Goal: Transaction & Acquisition: Book appointment/travel/reservation

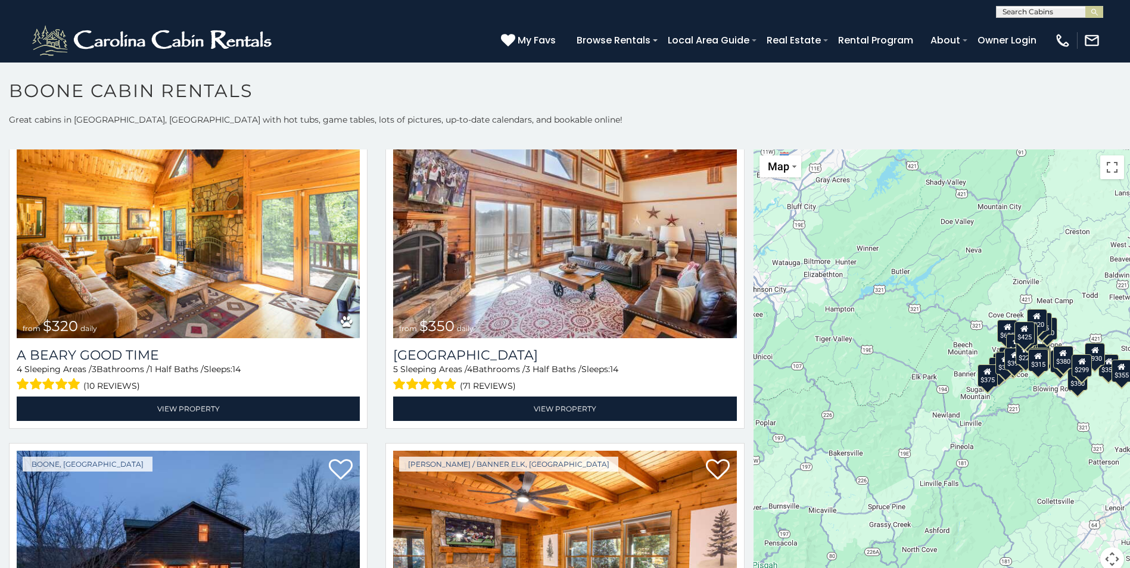
scroll to position [4108, 0]
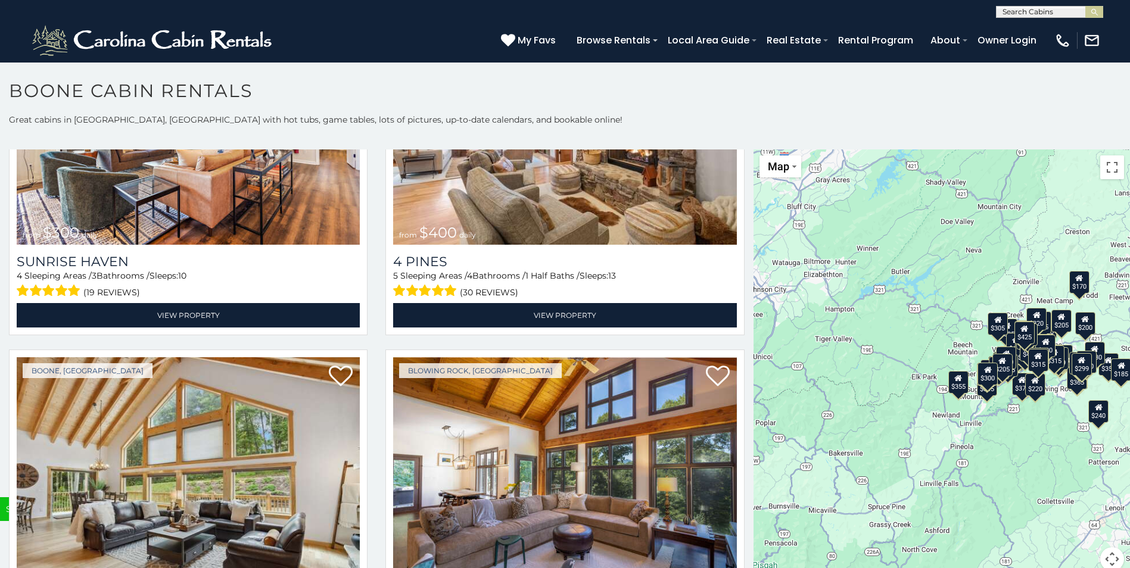
scroll to position [9671, 0]
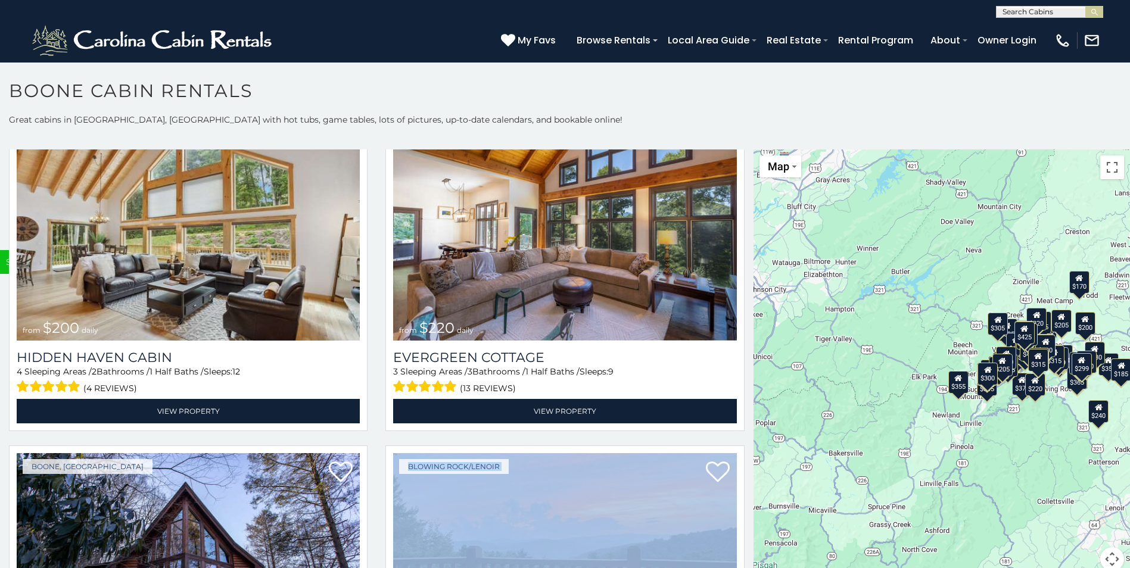
drag, startPoint x: 739, startPoint y: 388, endPoint x: 745, endPoint y: 297, distance: 91.4
click at [745, 297] on div "**********" at bounding box center [377, 368] width 754 height 436
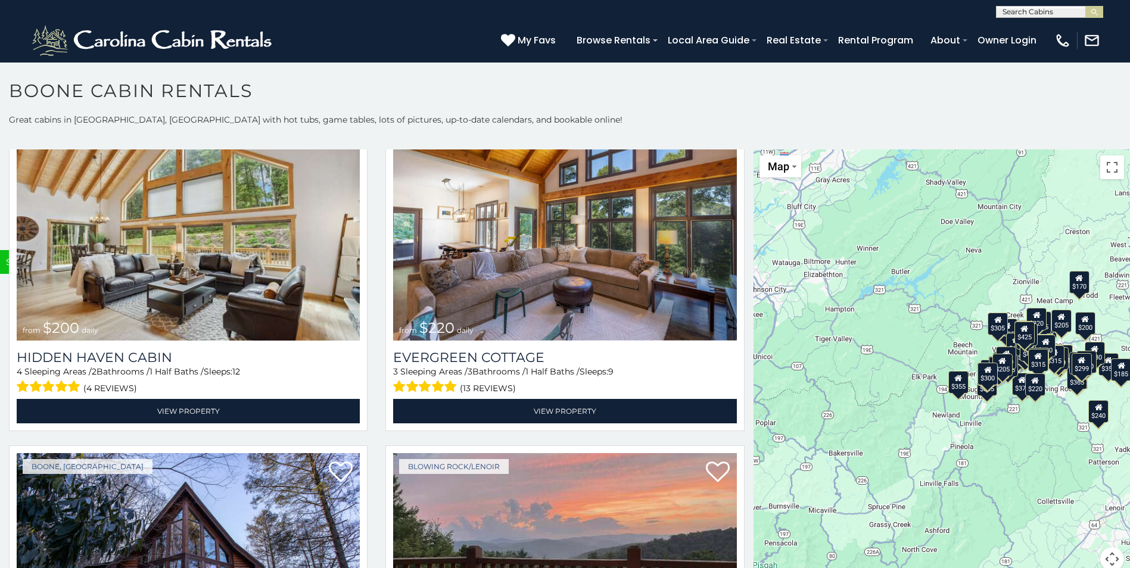
click at [727, 101] on h1 "Boone Cabin Rentals" at bounding box center [565, 97] width 1130 height 34
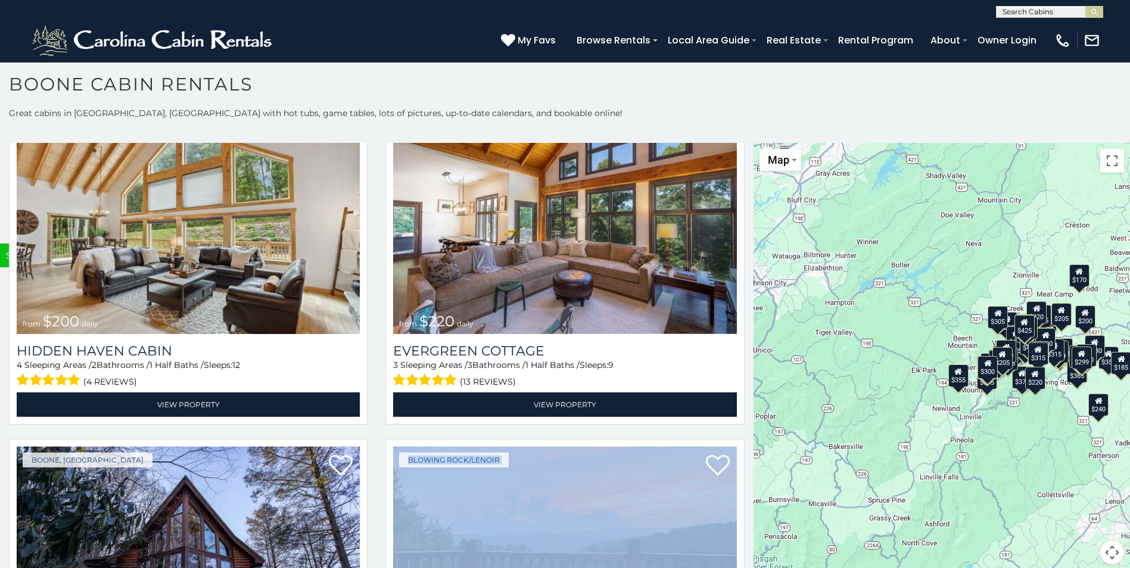
scroll to position [11, 0]
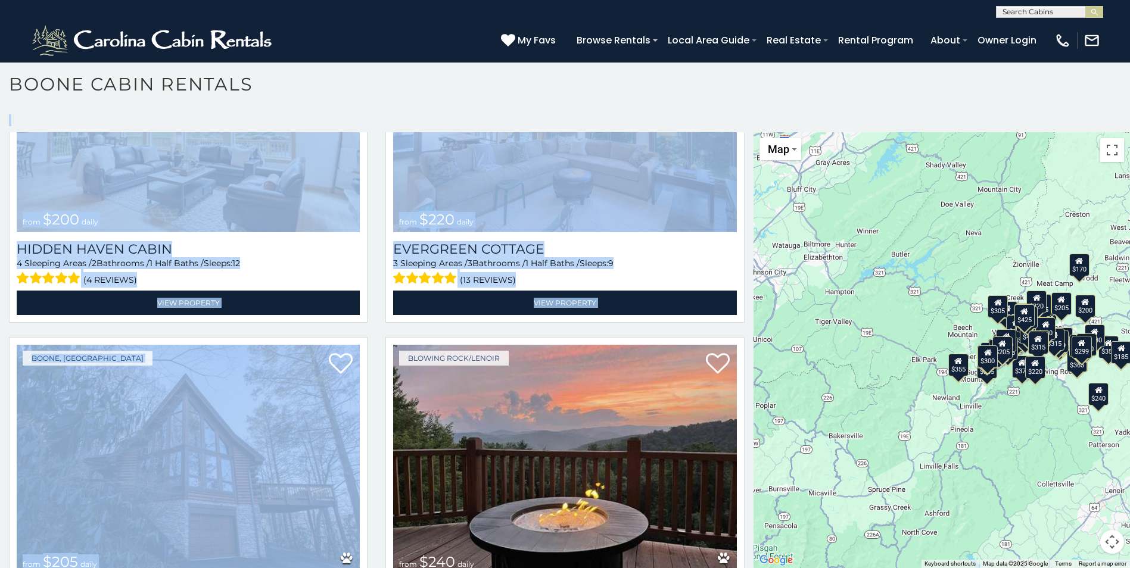
drag, startPoint x: 743, startPoint y: 555, endPoint x: 747, endPoint y: 569, distance: 14.2
click at [747, 568] on html "**********" at bounding box center [565, 280] width 1130 height 575
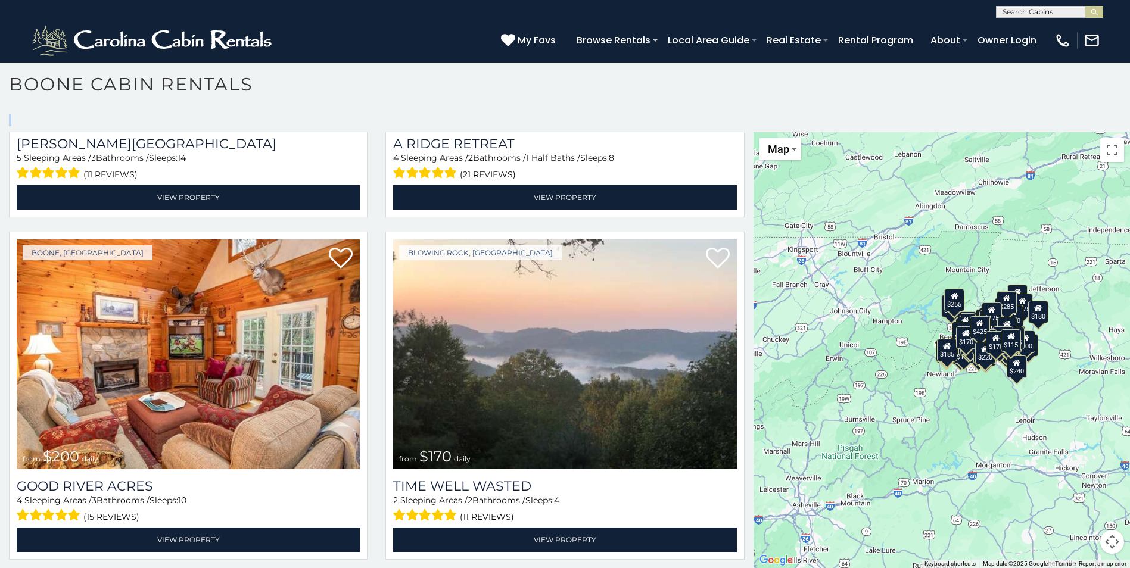
scroll to position [15016, 0]
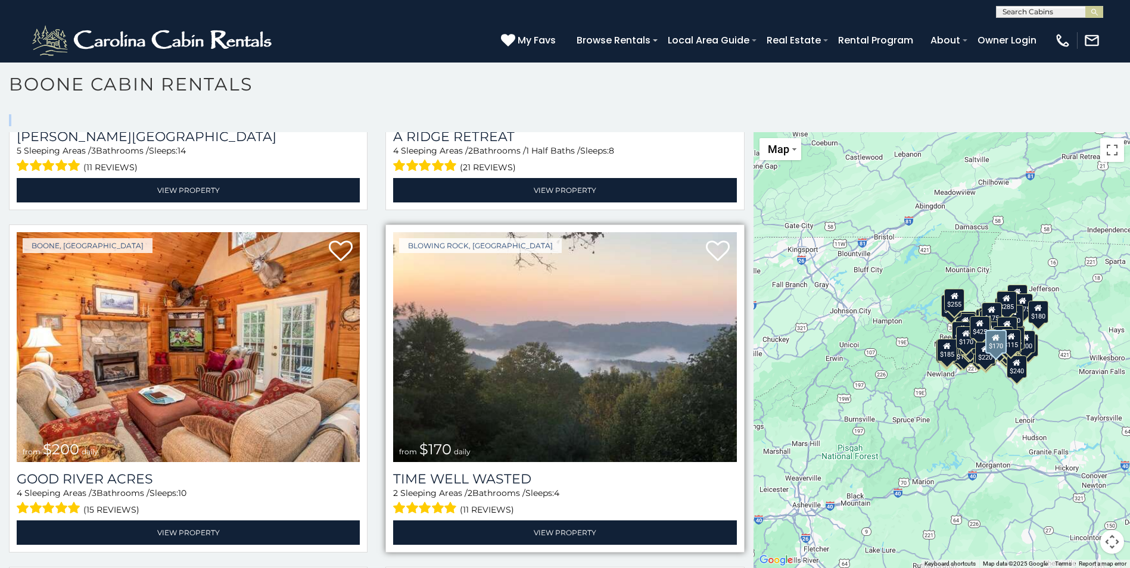
click at [586, 232] on img at bounding box center [564, 347] width 343 height 230
click at [490, 462] on div "Time Well Wasted 2 Sleeping Areas / 2 Bathrooms / Sleeps: 4 (11 reviews) View P…" at bounding box center [564, 503] width 343 height 83
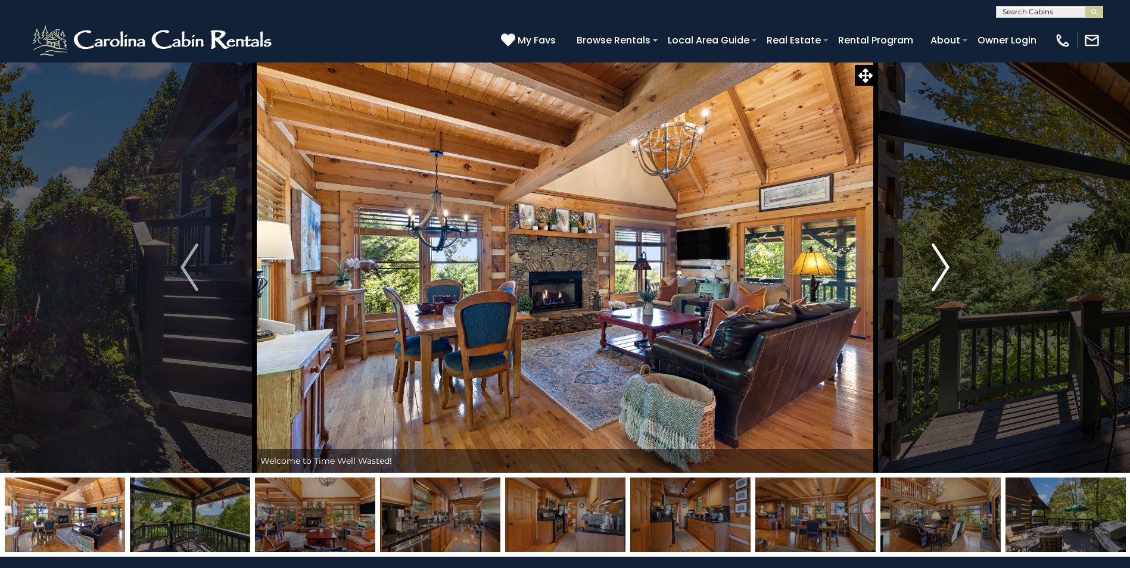
click at [937, 268] on img "Next" at bounding box center [941, 268] width 18 height 48
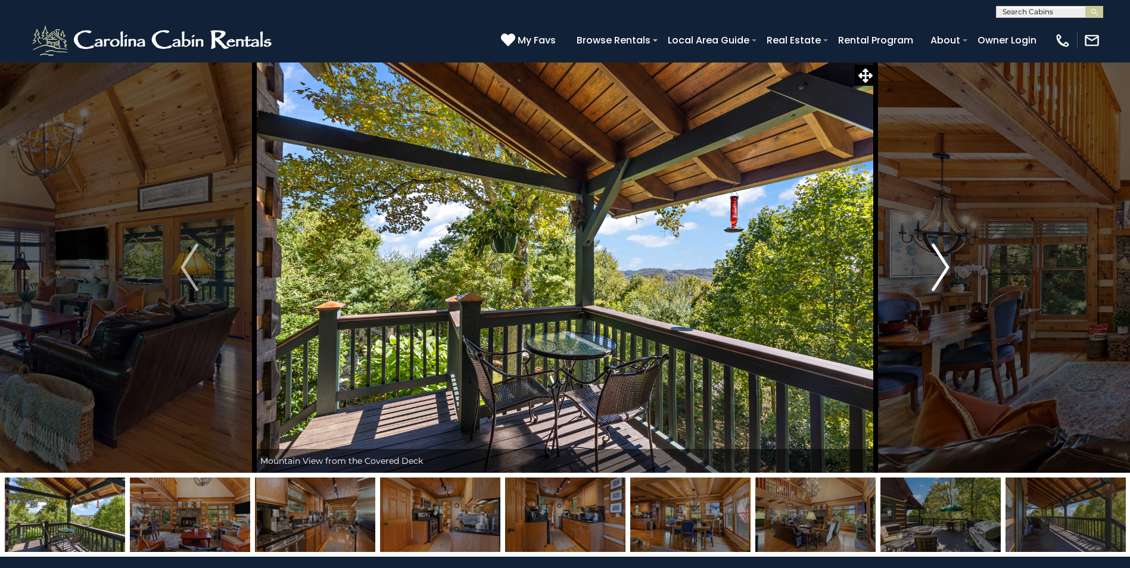
click at [937, 268] on img "Next" at bounding box center [941, 268] width 18 height 48
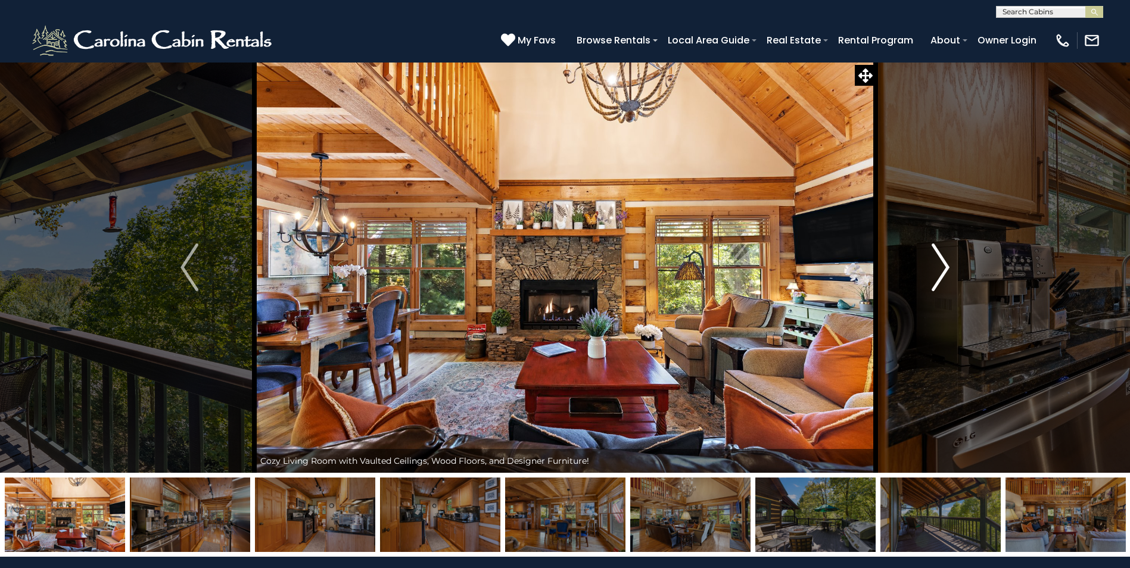
click at [937, 268] on img "Next" at bounding box center [941, 268] width 18 height 48
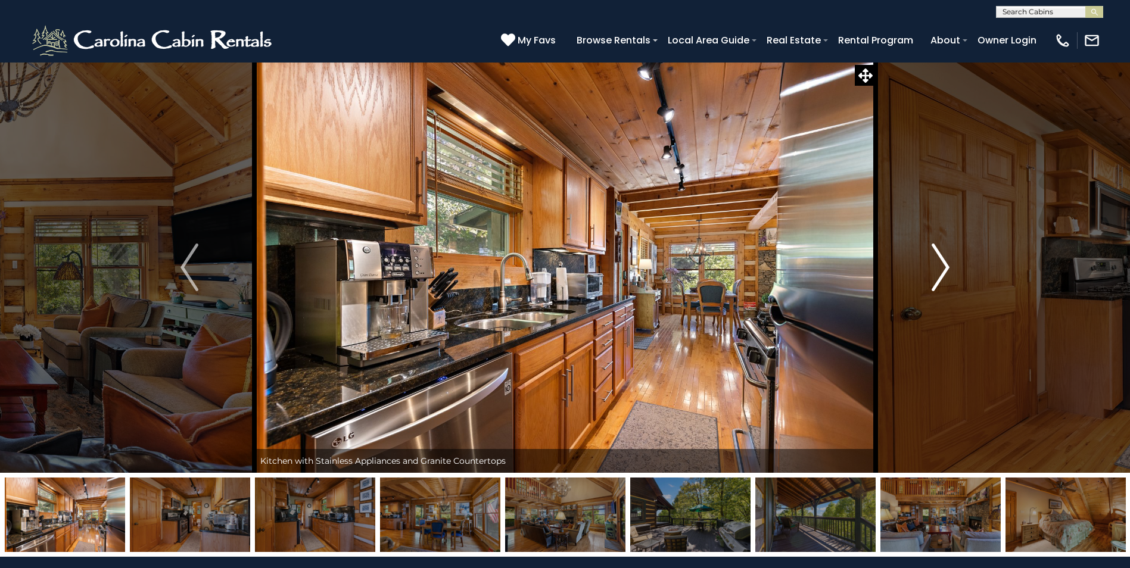
click at [937, 268] on img "Next" at bounding box center [941, 268] width 18 height 48
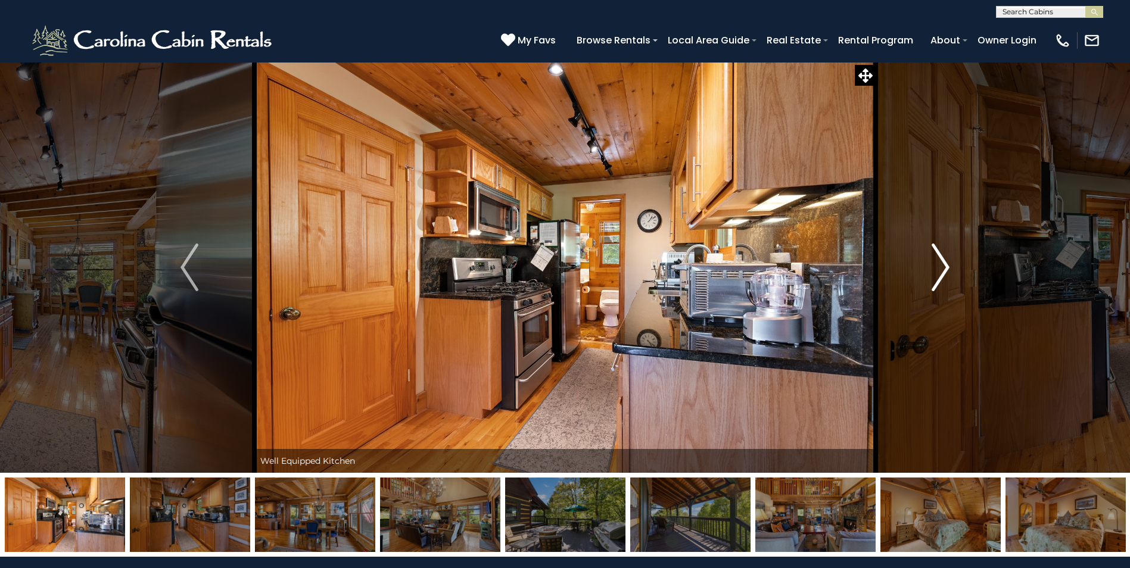
click at [937, 268] on img "Next" at bounding box center [941, 268] width 18 height 48
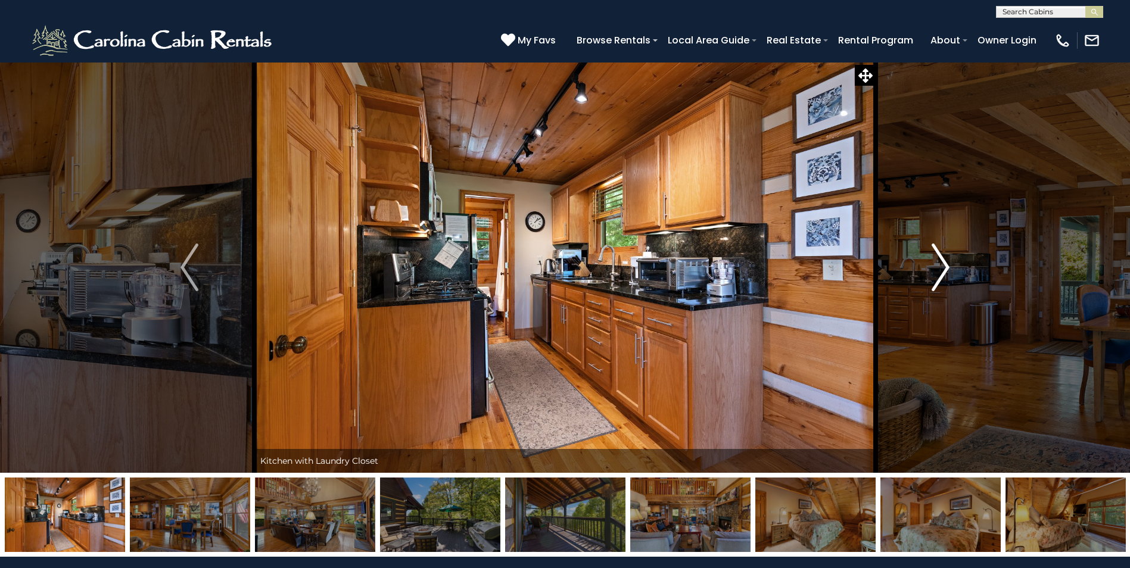
click at [937, 268] on img "Next" at bounding box center [941, 268] width 18 height 48
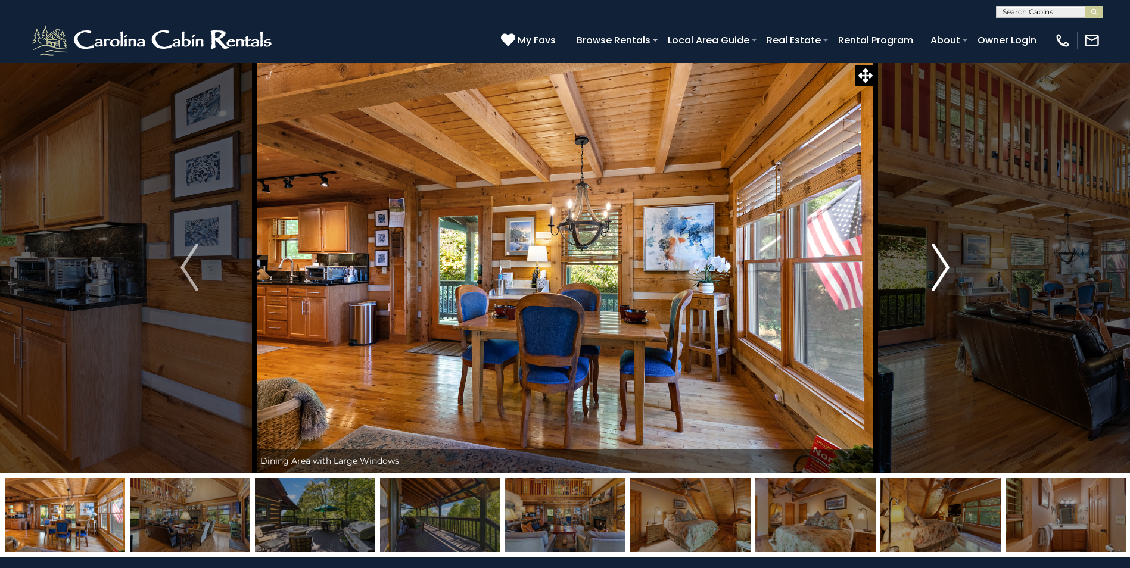
click at [937, 268] on img "Next" at bounding box center [941, 268] width 18 height 48
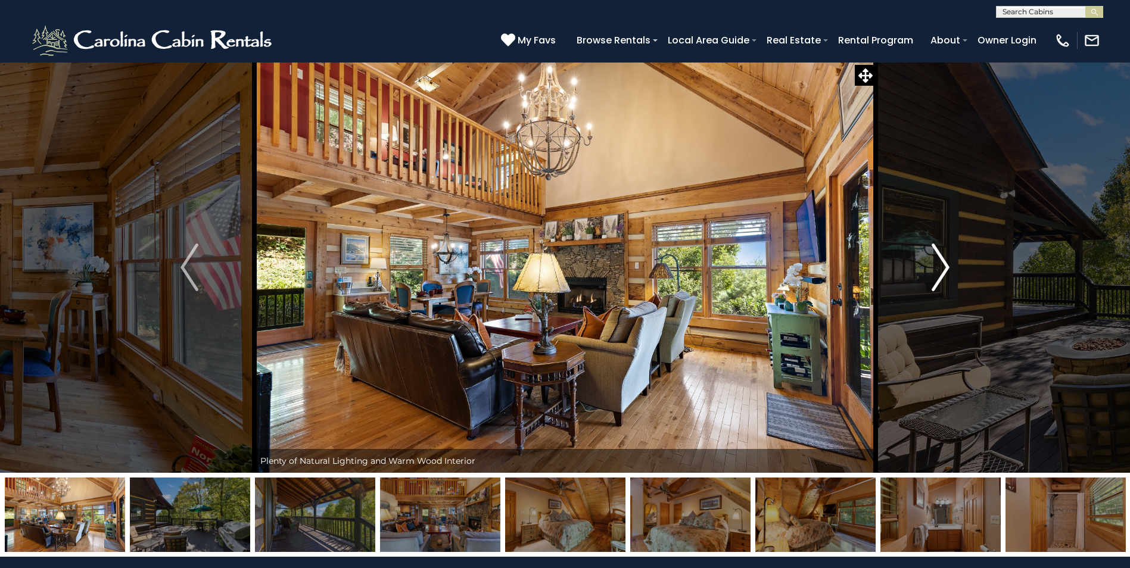
click at [937, 268] on img "Next" at bounding box center [941, 268] width 18 height 48
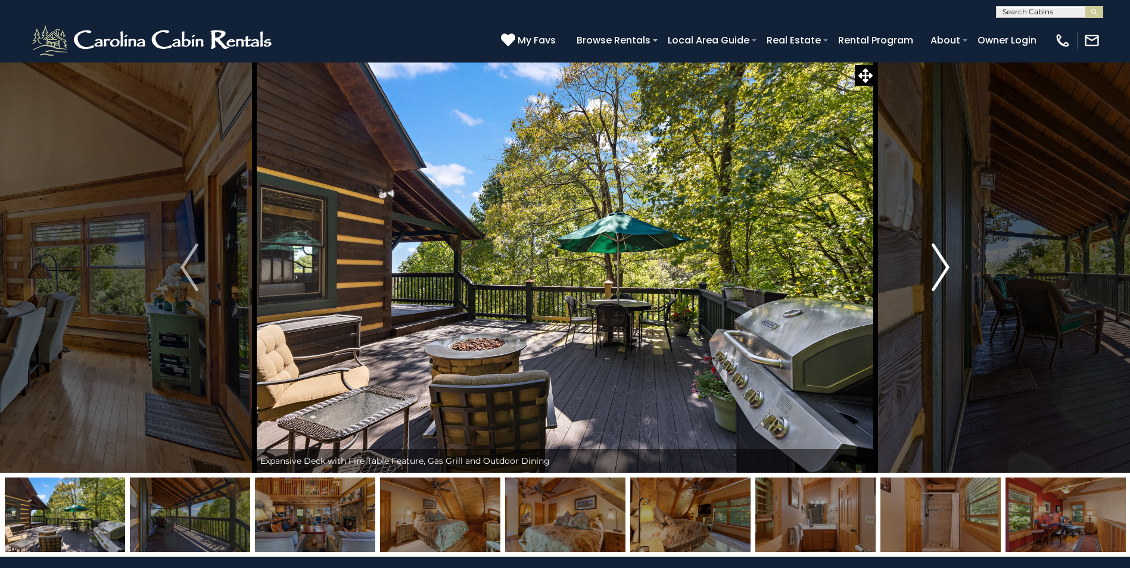
click at [937, 268] on img "Next" at bounding box center [941, 268] width 18 height 48
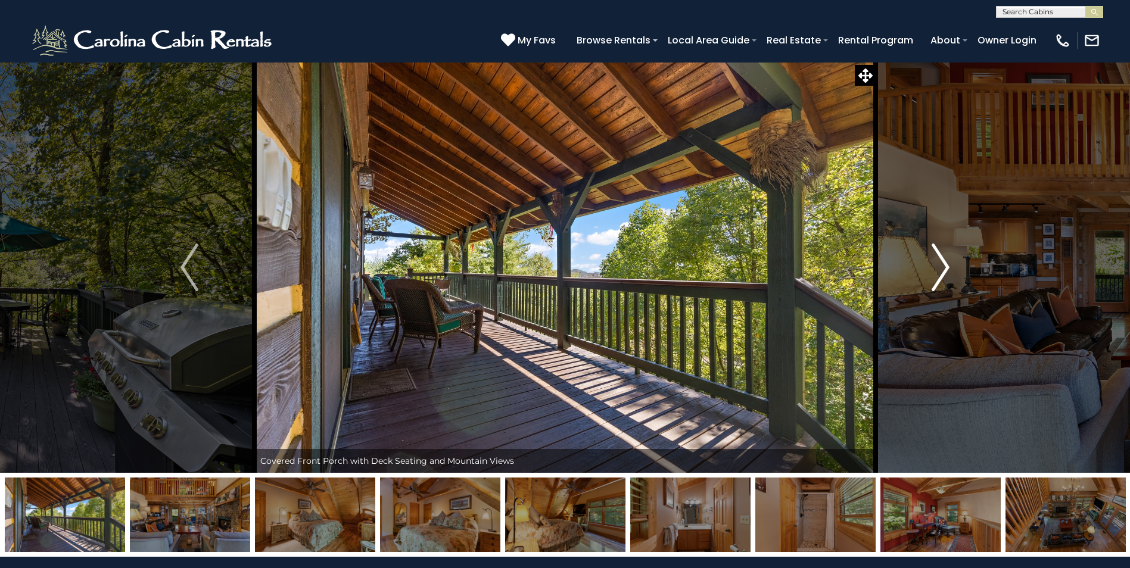
click at [937, 268] on img "Next" at bounding box center [941, 268] width 18 height 48
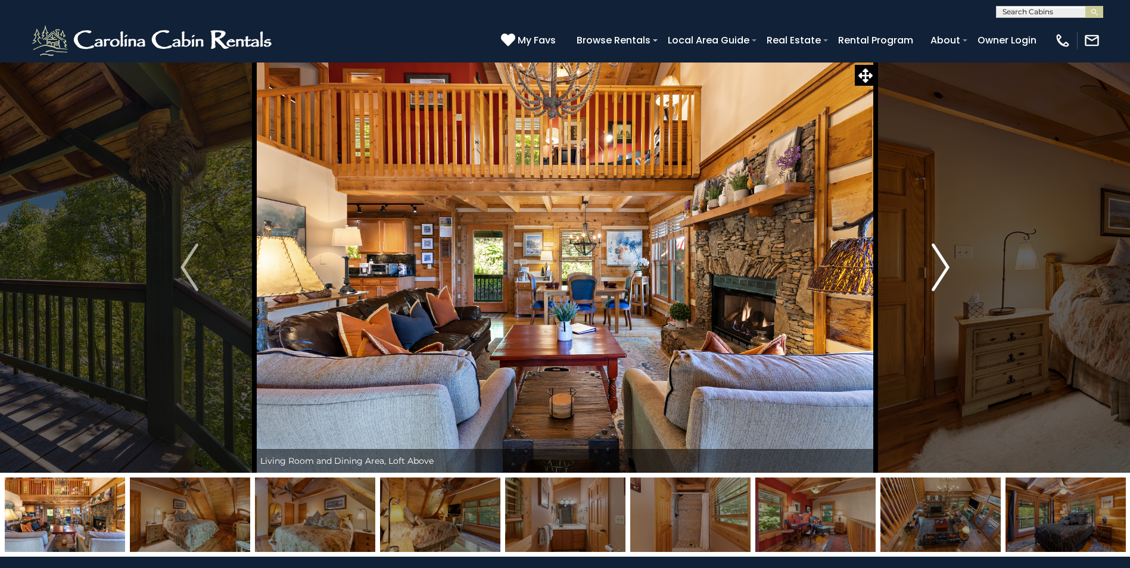
click at [937, 268] on img "Next" at bounding box center [941, 268] width 18 height 48
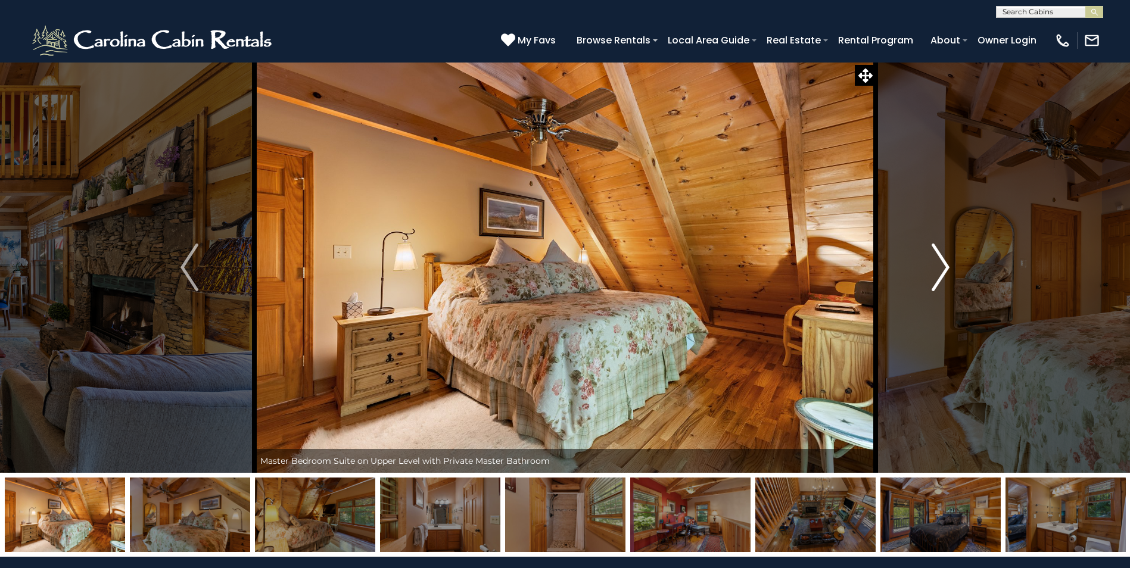
click at [937, 268] on img "Next" at bounding box center [941, 268] width 18 height 48
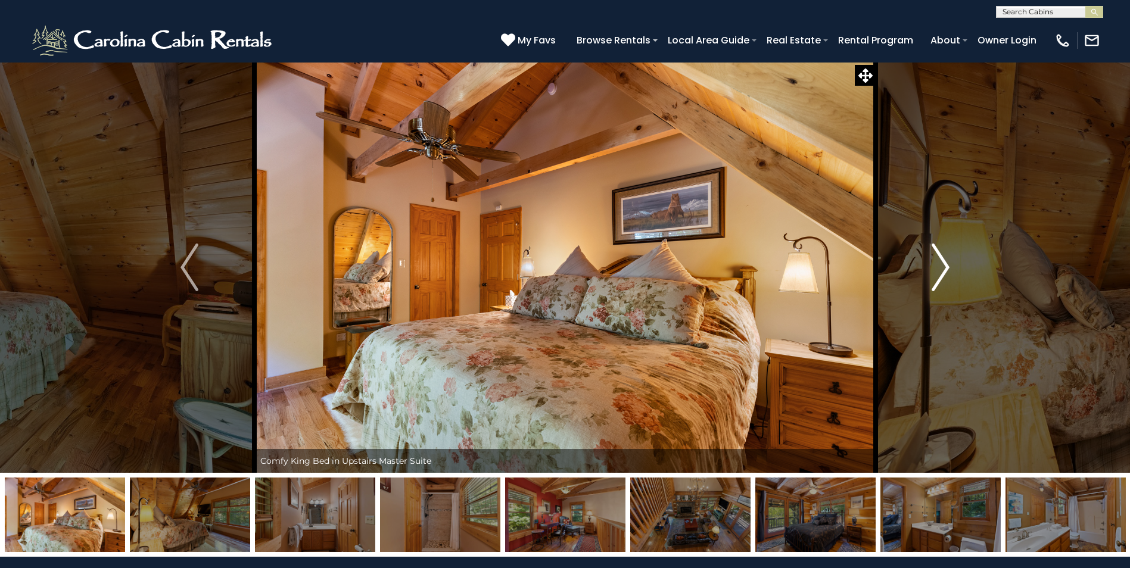
click at [937, 268] on img "Next" at bounding box center [941, 268] width 18 height 48
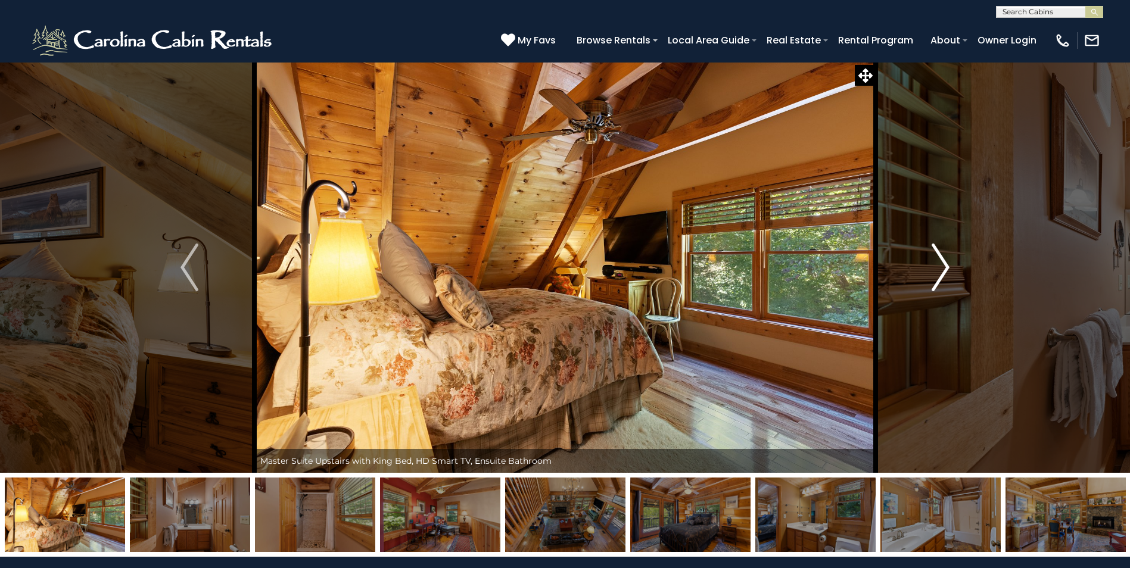
click at [937, 268] on img "Next" at bounding box center [941, 268] width 18 height 48
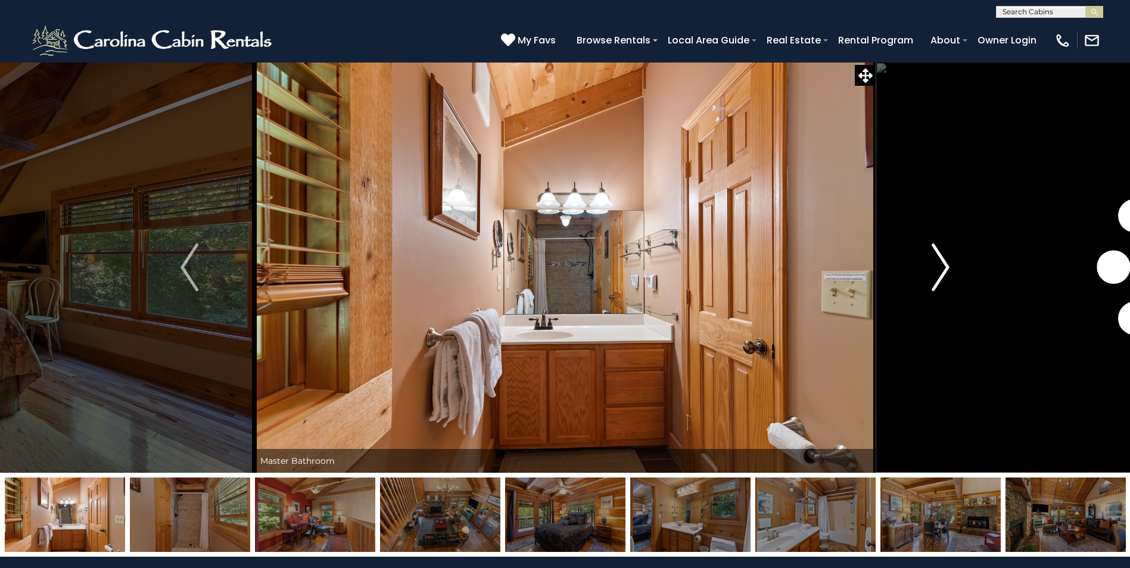
click at [937, 268] on img "Next" at bounding box center [941, 268] width 18 height 48
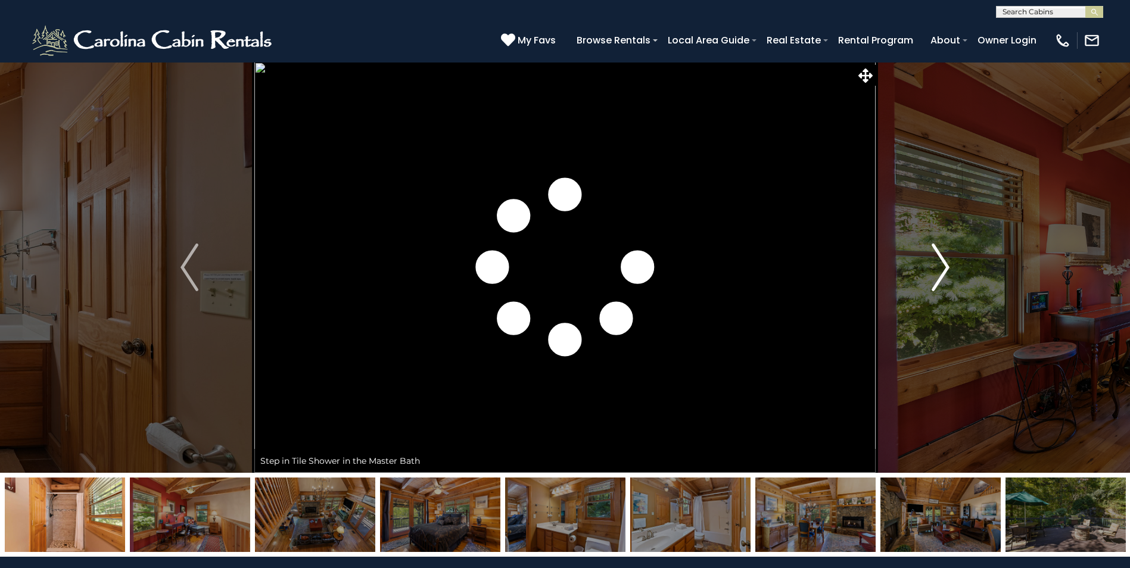
click at [937, 268] on img "Next" at bounding box center [941, 268] width 18 height 48
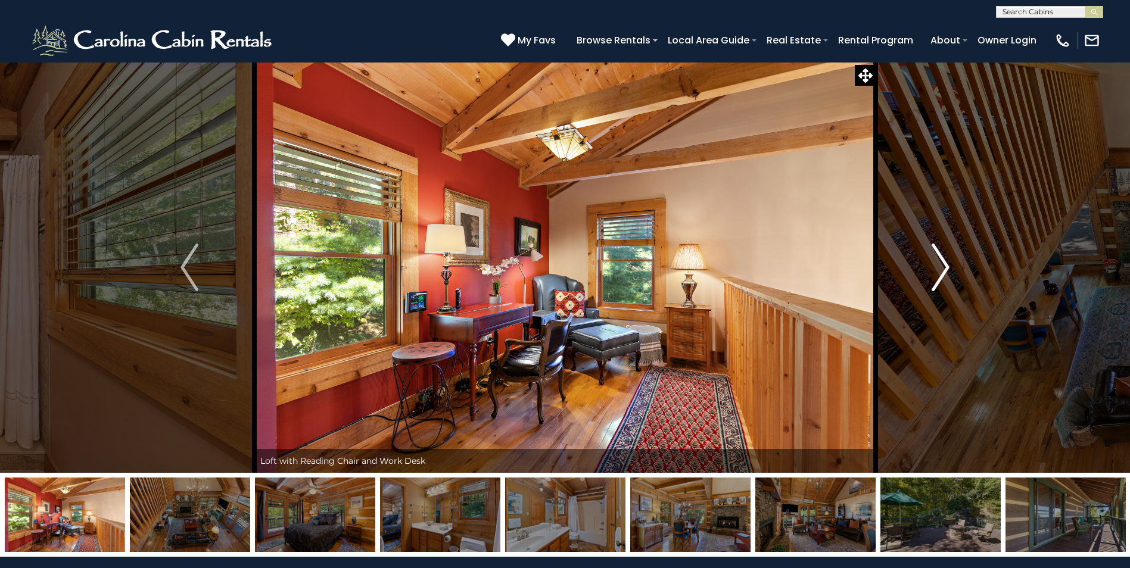
click at [937, 268] on img "Next" at bounding box center [941, 268] width 18 height 48
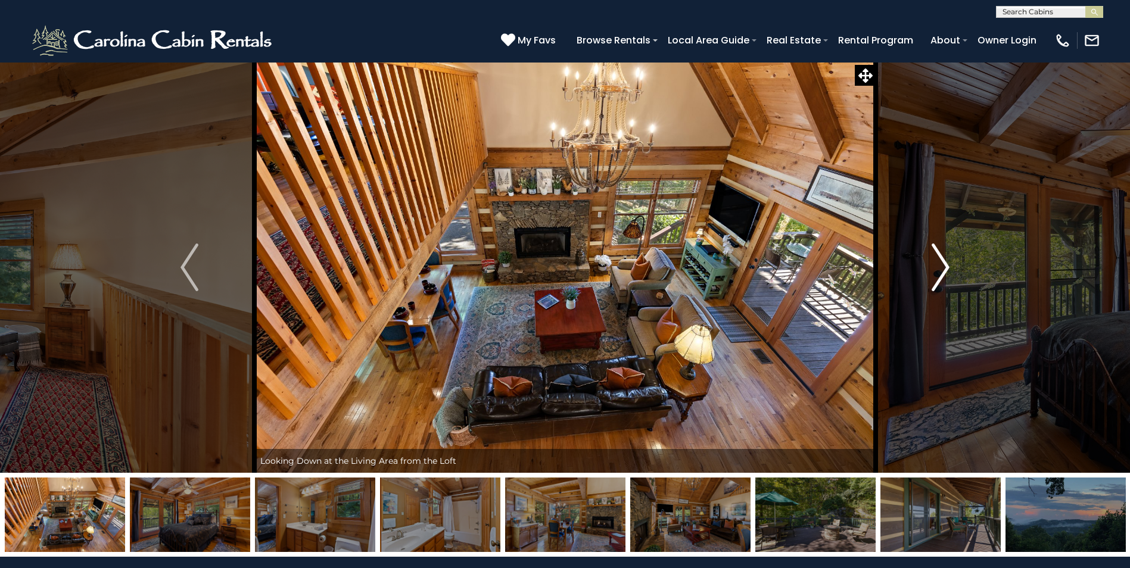
click at [937, 268] on img "Next" at bounding box center [941, 268] width 18 height 48
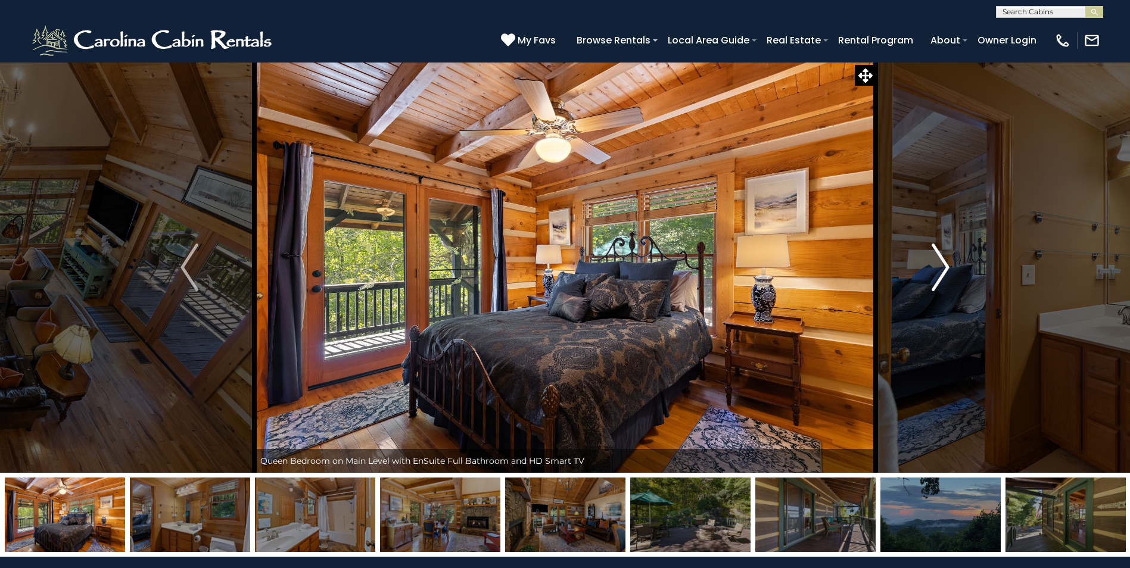
click at [937, 268] on img "Next" at bounding box center [941, 268] width 18 height 48
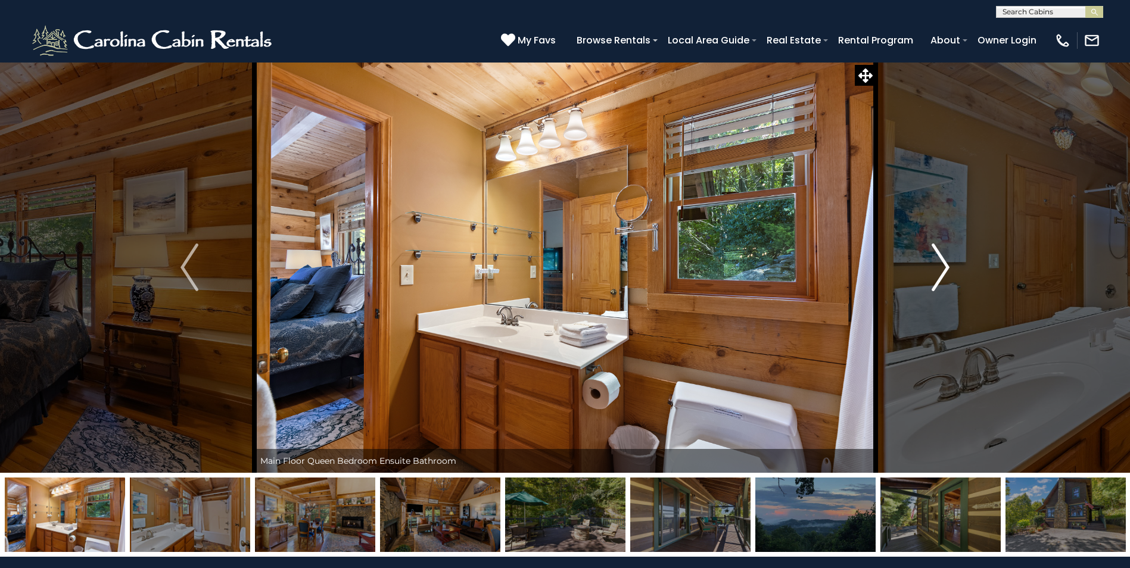
click at [937, 268] on img "Next" at bounding box center [941, 268] width 18 height 48
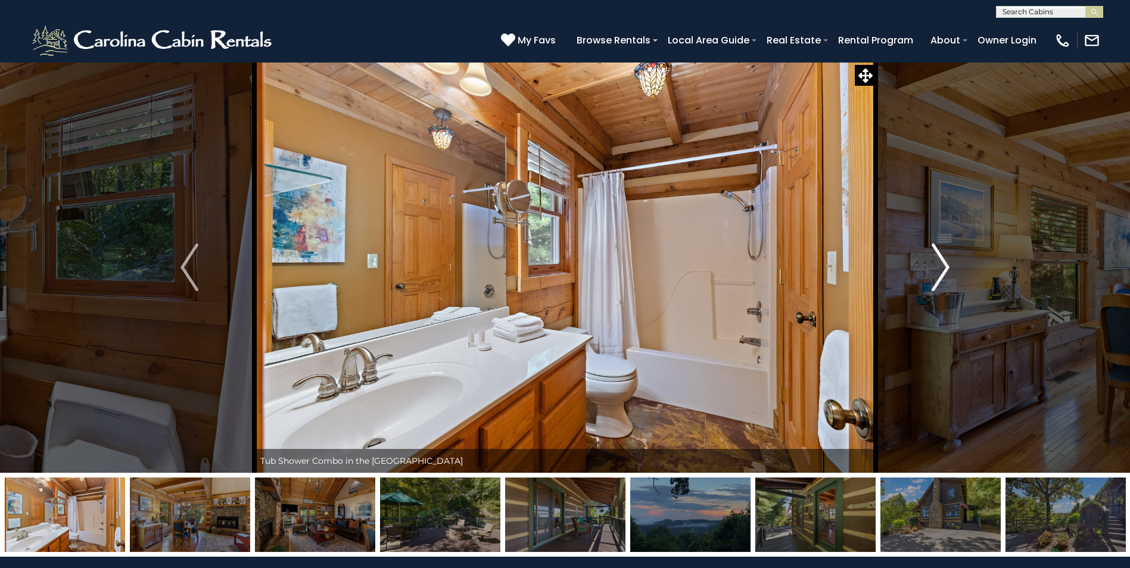
click at [937, 268] on img "Next" at bounding box center [941, 268] width 18 height 48
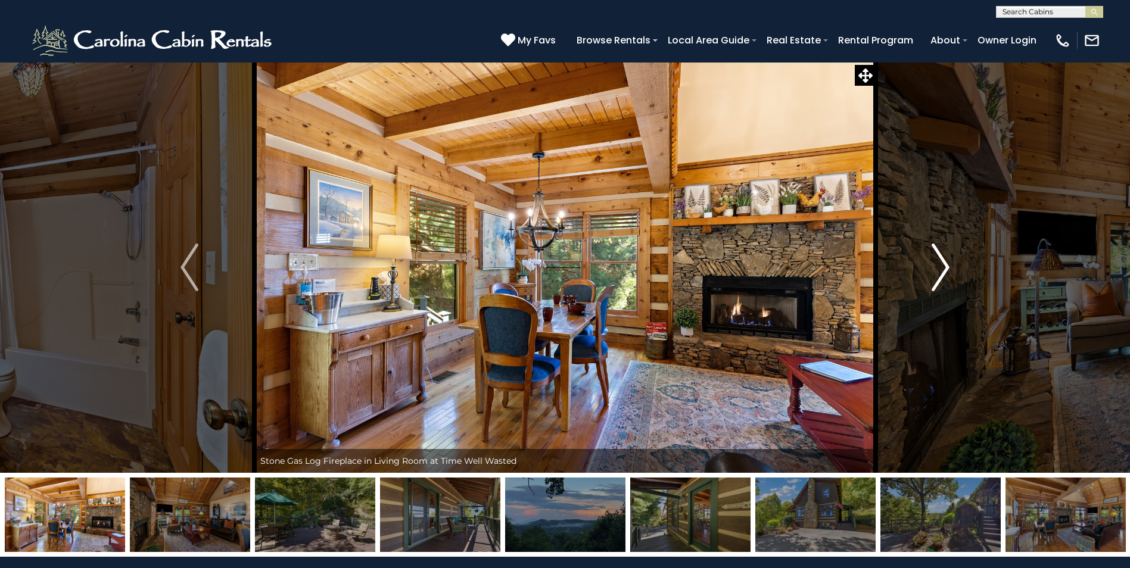
click at [937, 268] on img "Next" at bounding box center [941, 268] width 18 height 48
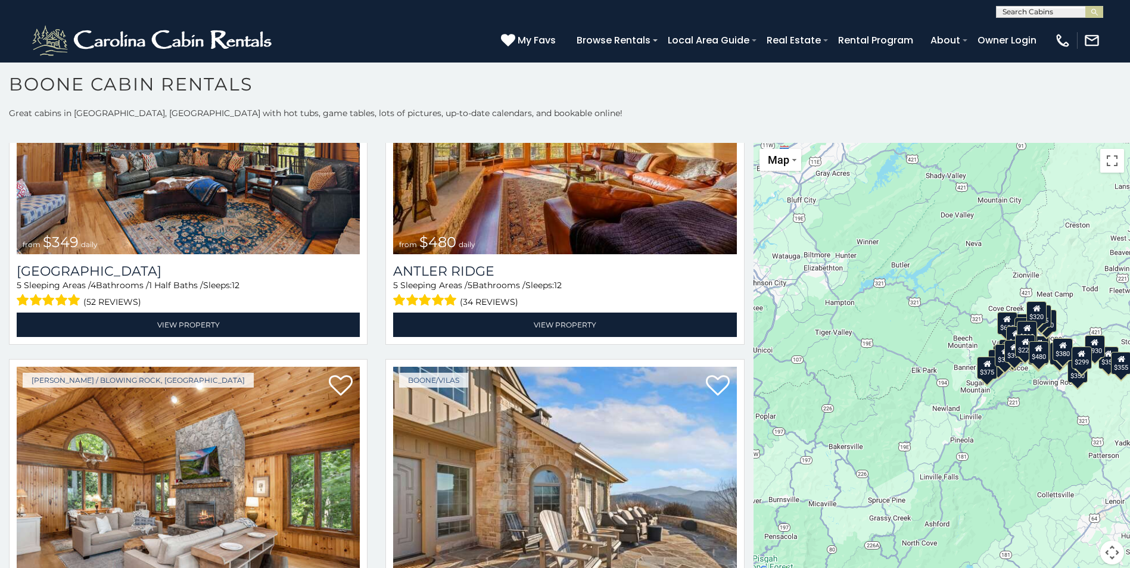
scroll to position [110, 0]
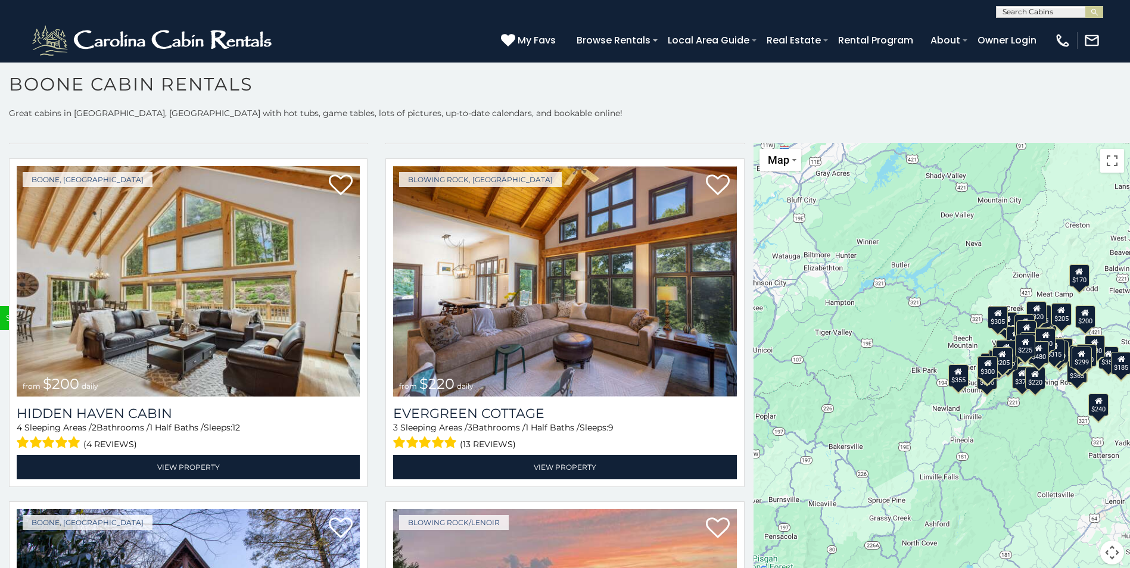
scroll to position [9774, 0]
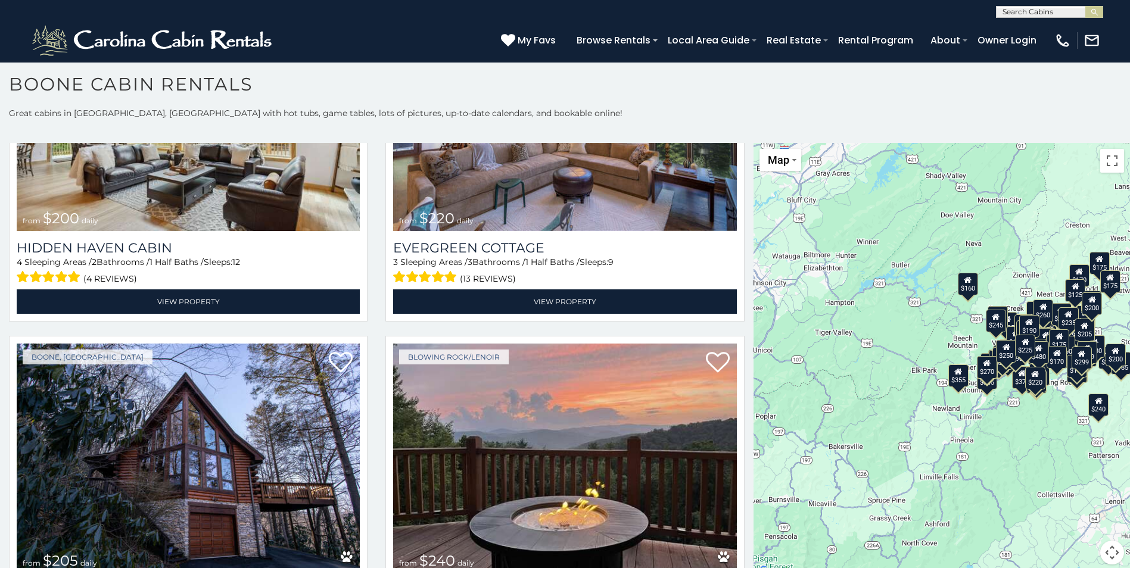
click at [754, 447] on div "$349 $480 $315 $425 $565 $355 $635 $675 $930 $400 $451 $330 $400 $485 $460 $395…" at bounding box center [942, 361] width 377 height 436
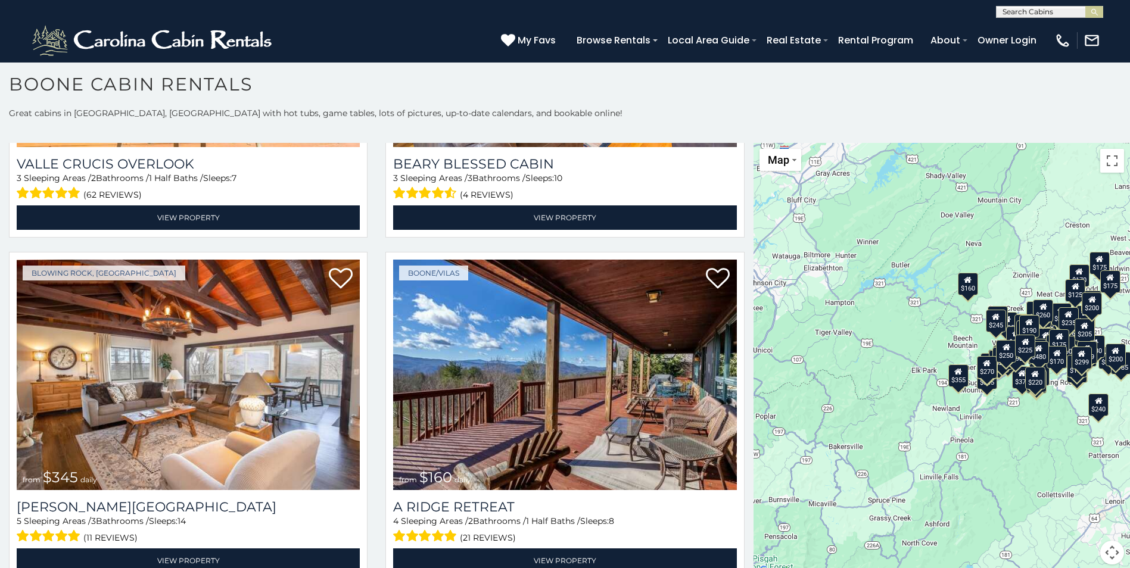
scroll to position [14866, 0]
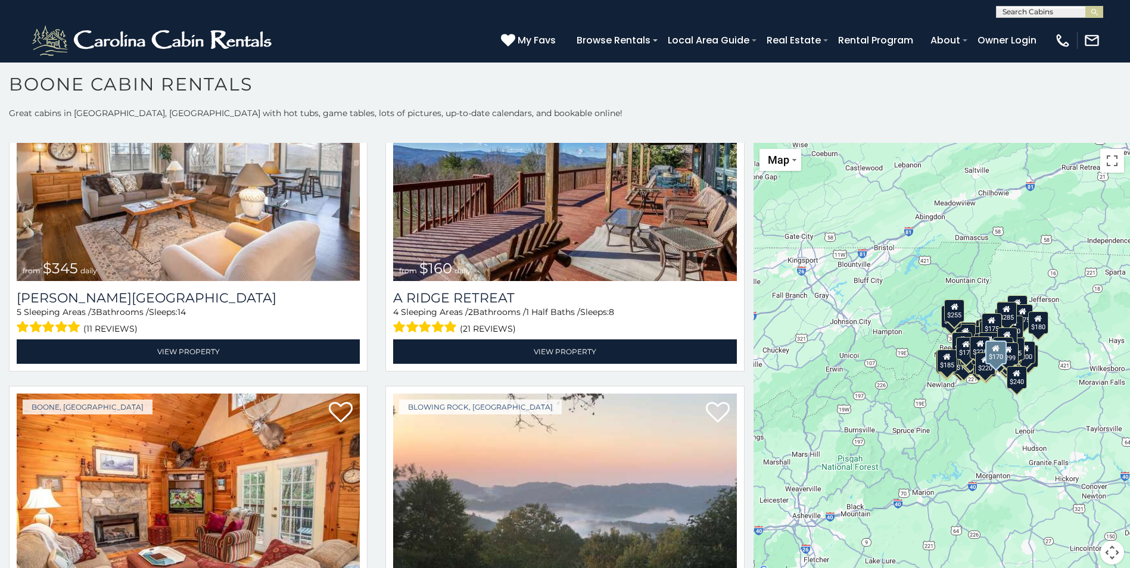
click at [742, 559] on div "Blowing Rock, NC from $170 daily Time Well Wasted 2 Sleeping Areas / 2 Bathroom…" at bounding box center [565, 553] width 377 height 335
click at [742, 528] on div "Blowing Rock, NC from $170 daily Time Well Wasted 2 Sleeping Areas / 2 Bathroom…" at bounding box center [565, 553] width 377 height 335
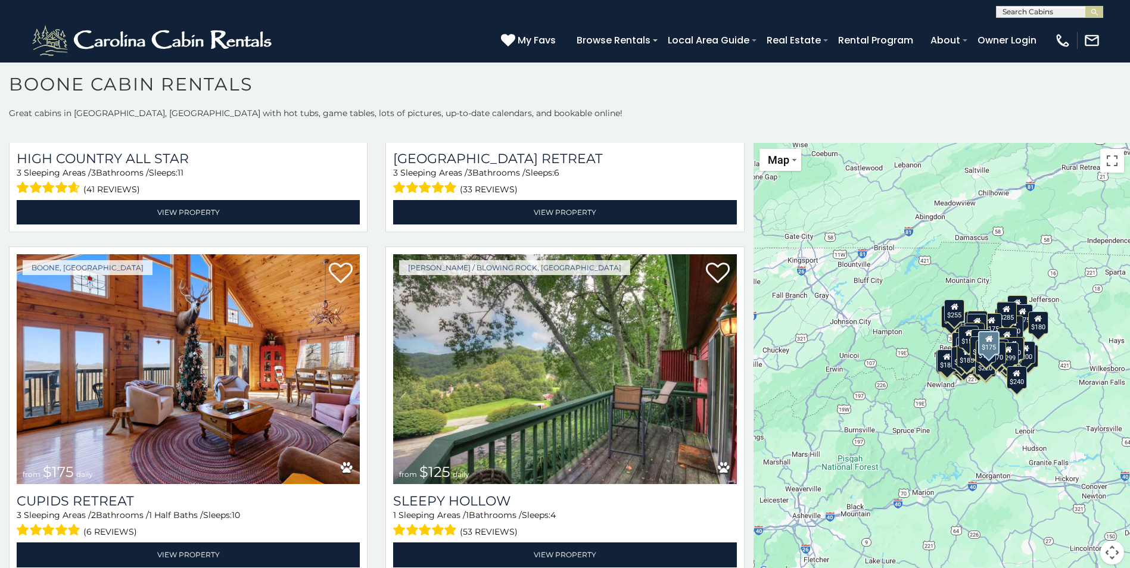
scroll to position [4819, 0]
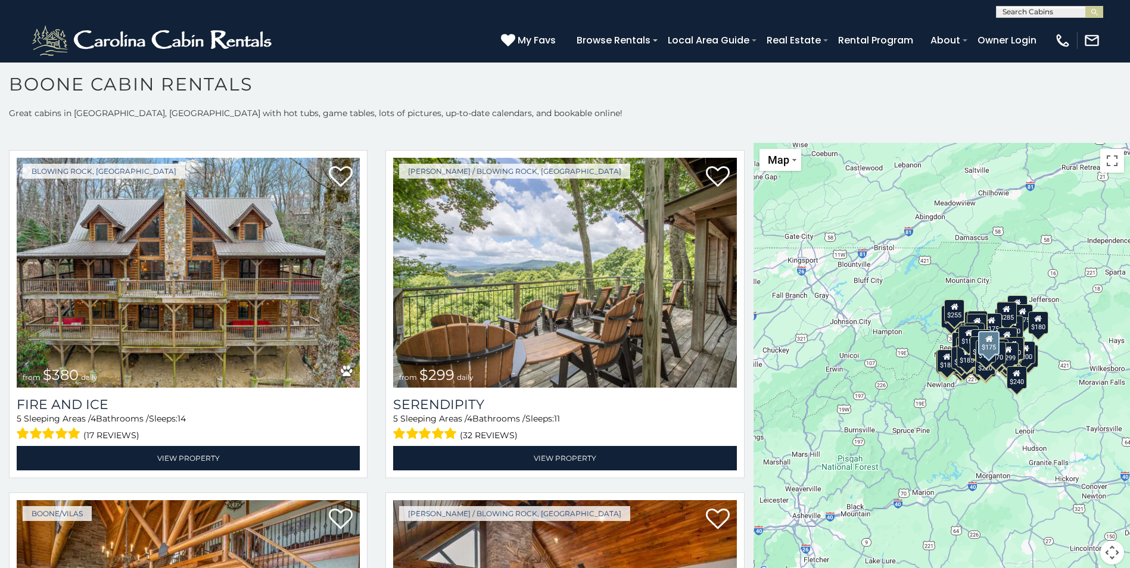
drag, startPoint x: 745, startPoint y: 509, endPoint x: 743, endPoint y: 323, distance: 186.5
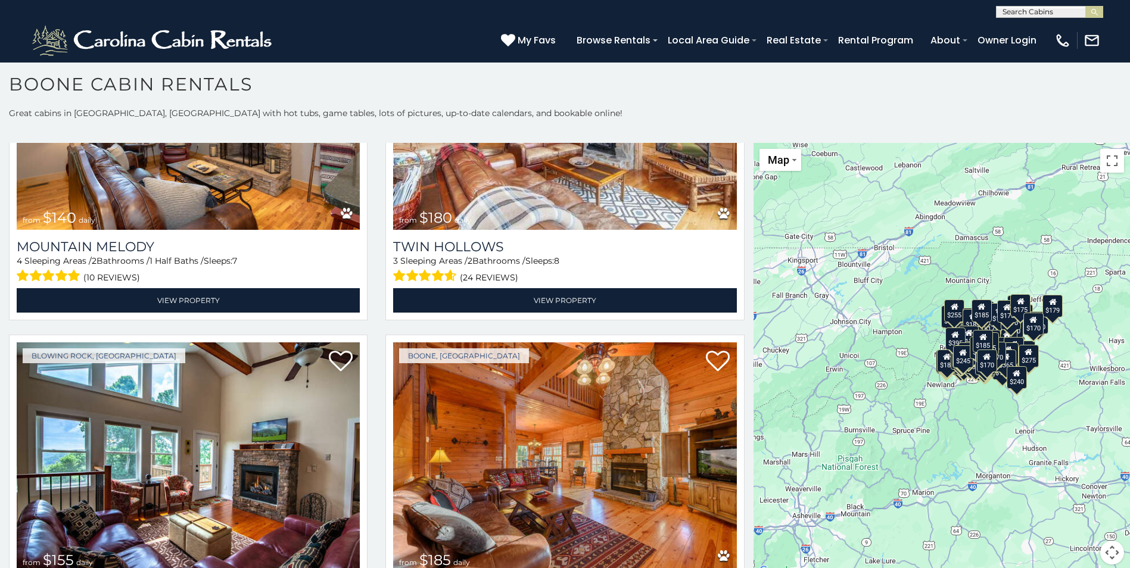
scroll to position [28666, 0]
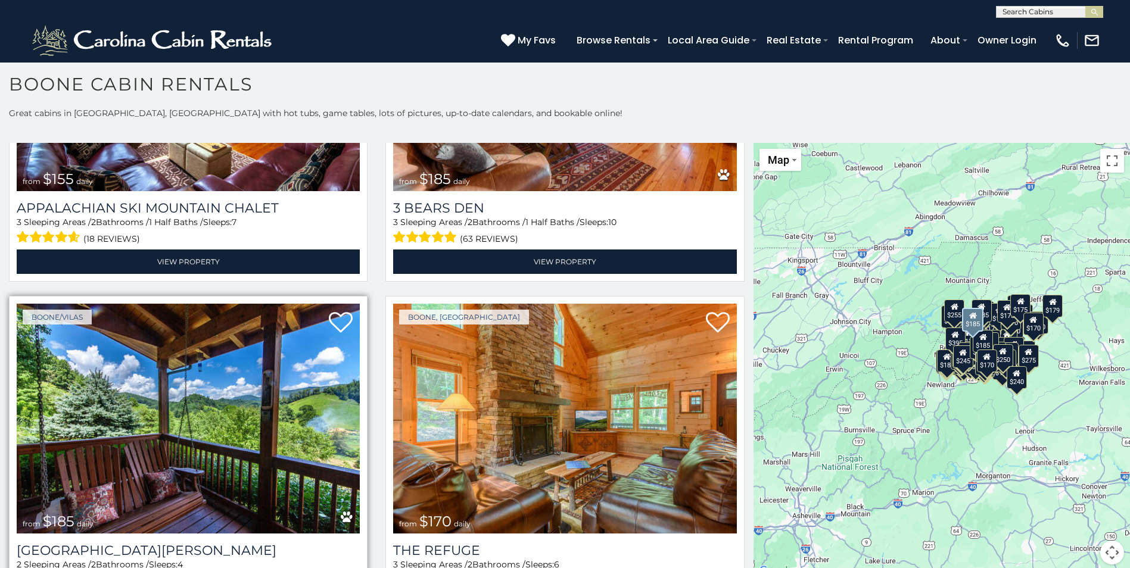
click at [217, 304] on img at bounding box center [188, 419] width 343 height 230
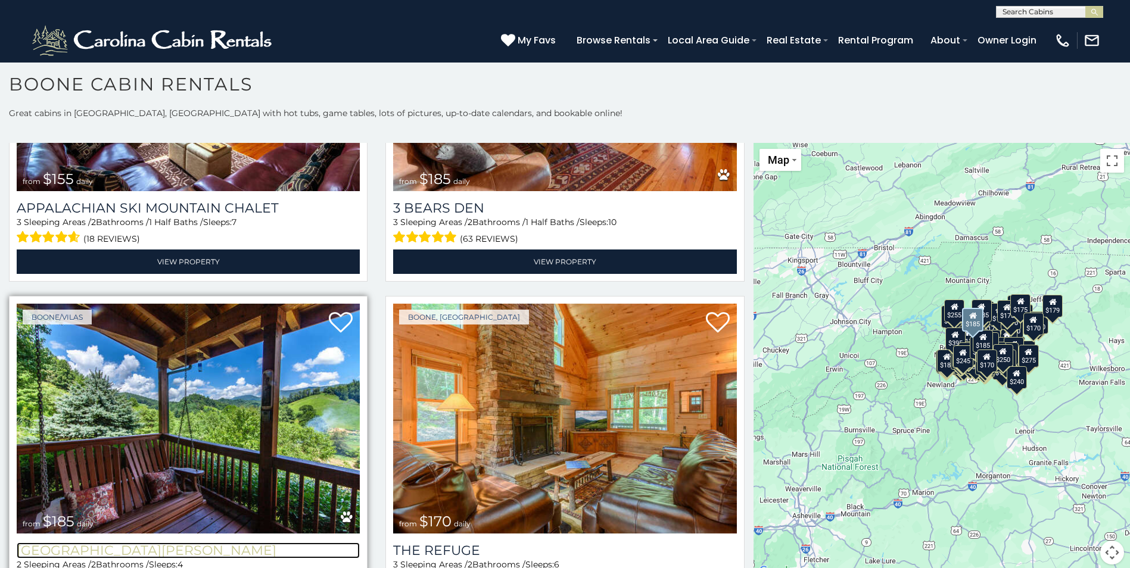
click at [156, 543] on h3 "Mountain Meadows" at bounding box center [188, 551] width 343 height 16
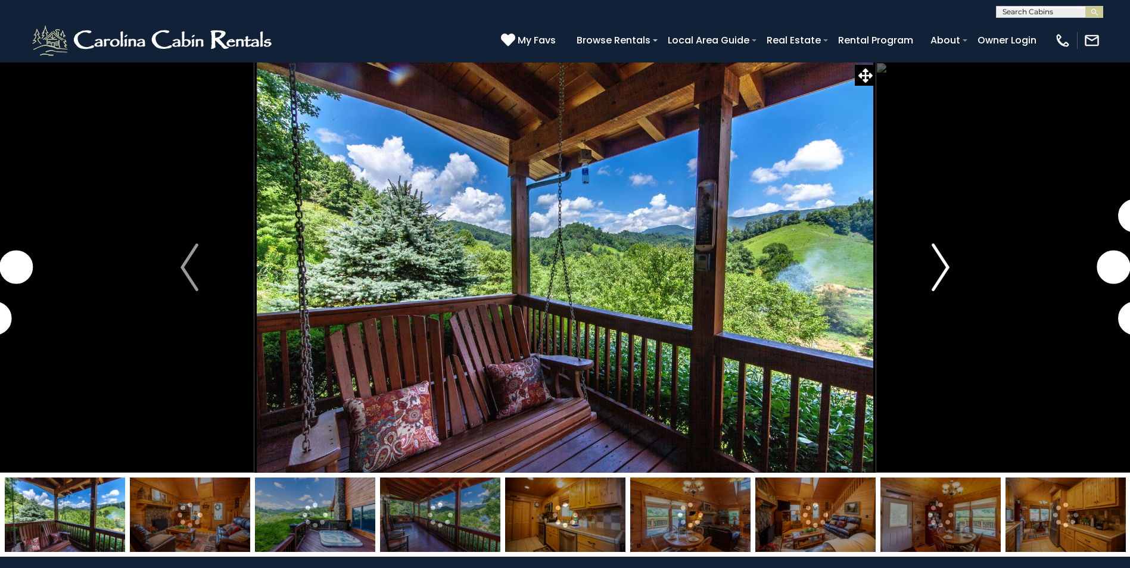
click at [946, 265] on img "Next" at bounding box center [941, 268] width 18 height 48
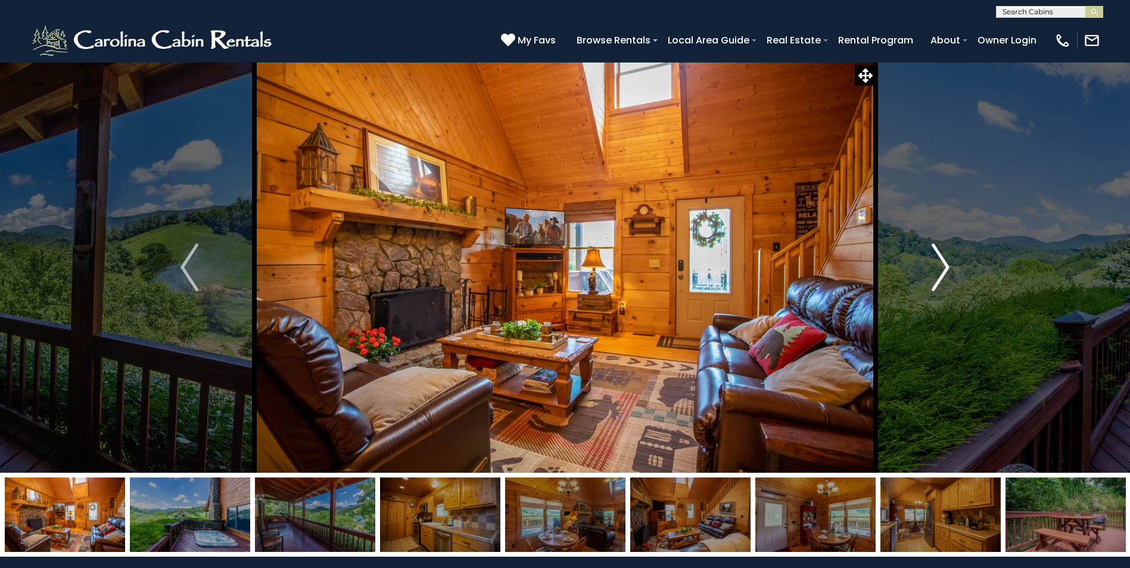
click at [944, 265] on img "Next" at bounding box center [941, 268] width 18 height 48
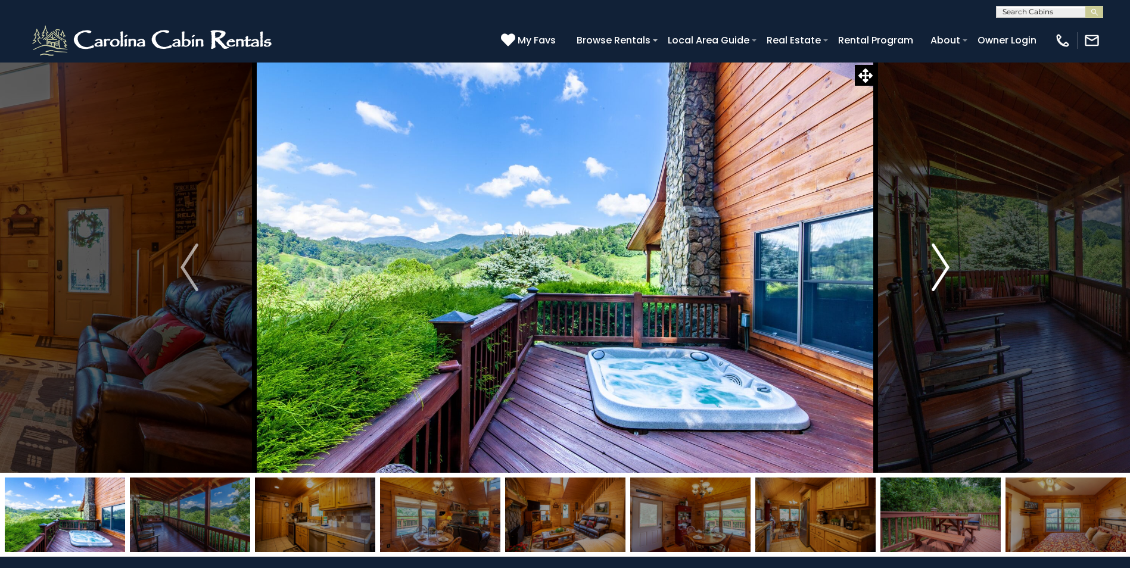
click at [944, 265] on img "Next" at bounding box center [941, 268] width 18 height 48
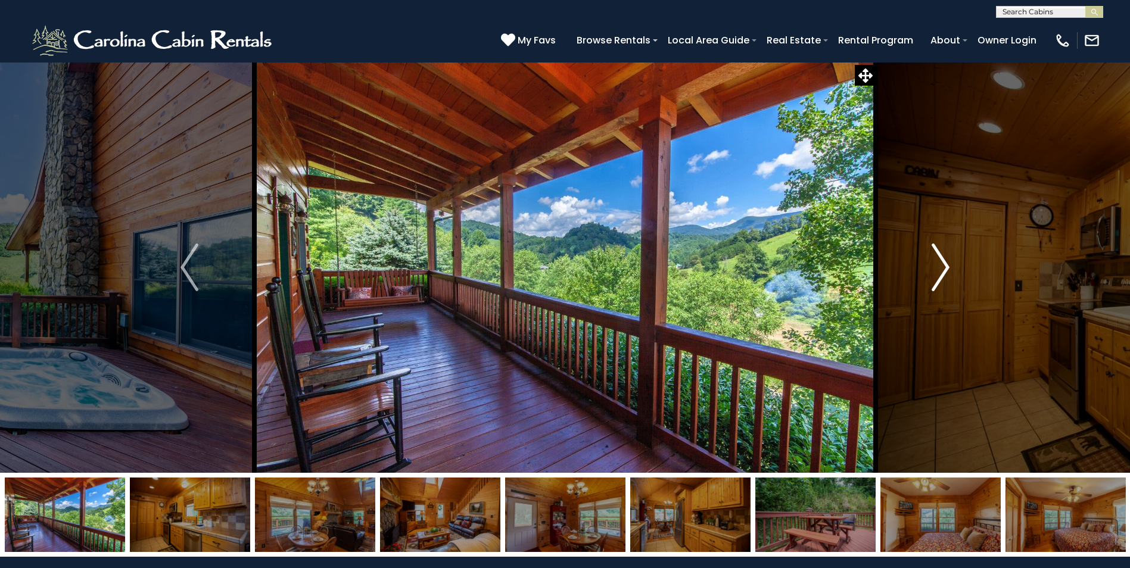
click at [944, 265] on img "Next" at bounding box center [941, 268] width 18 height 48
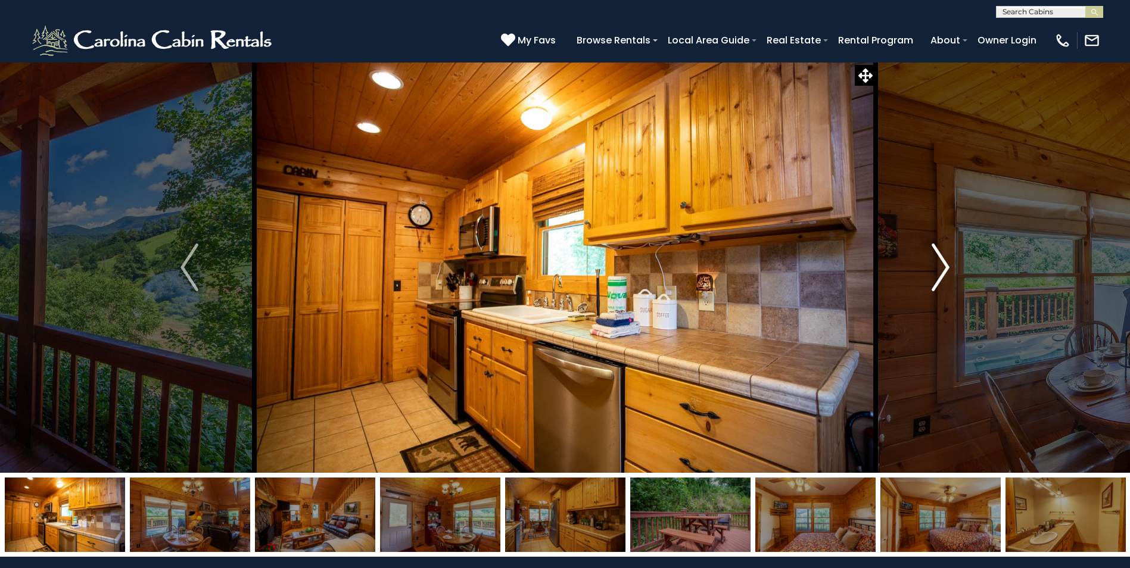
click at [940, 254] on img "Next" at bounding box center [941, 268] width 18 height 48
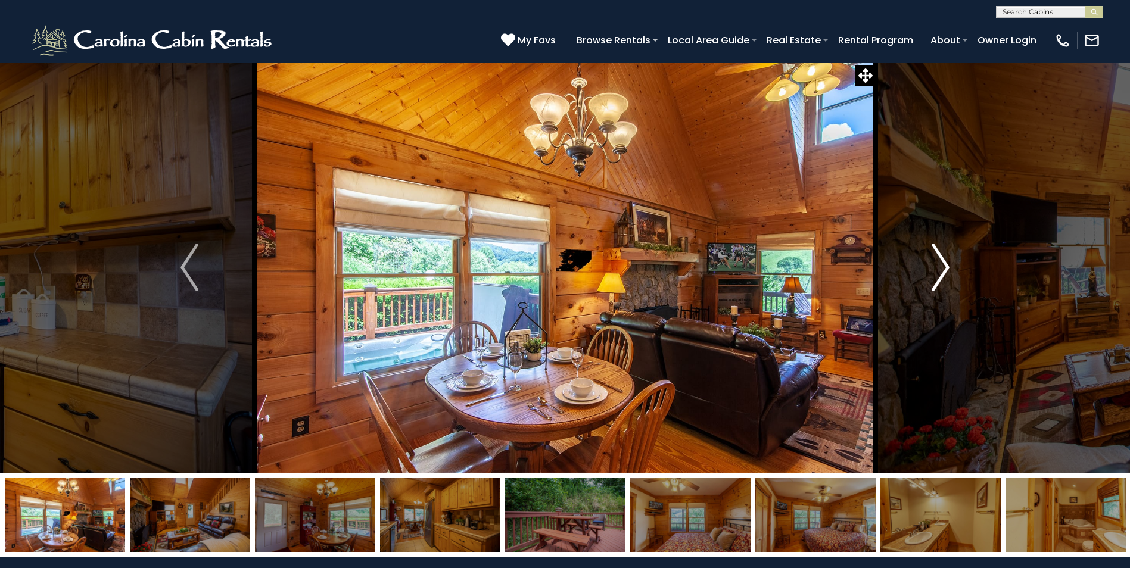
click at [938, 254] on img "Next" at bounding box center [941, 268] width 18 height 48
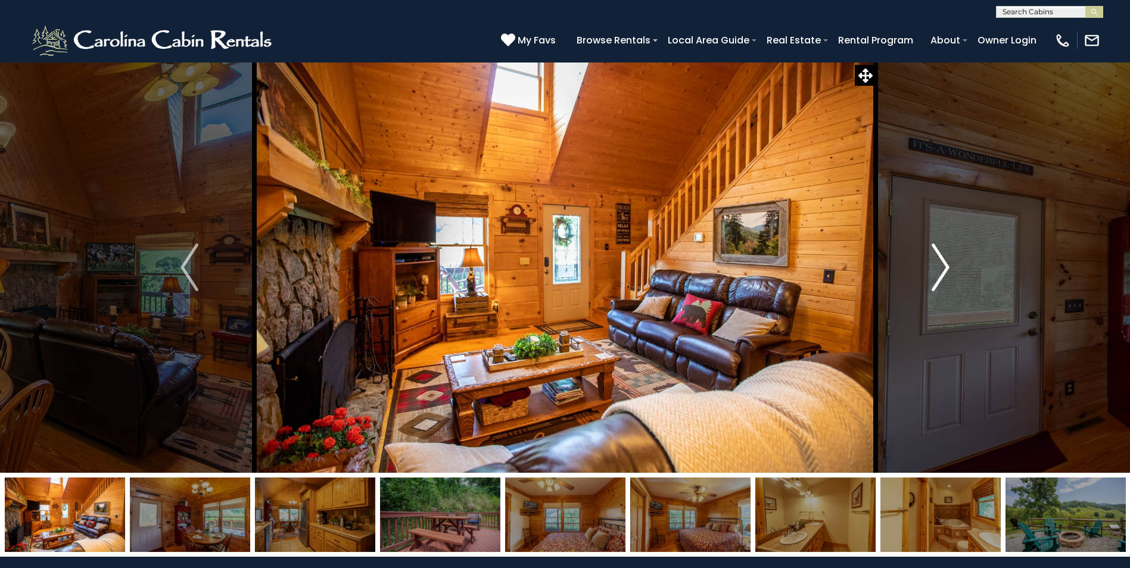
click at [938, 254] on img "Next" at bounding box center [941, 268] width 18 height 48
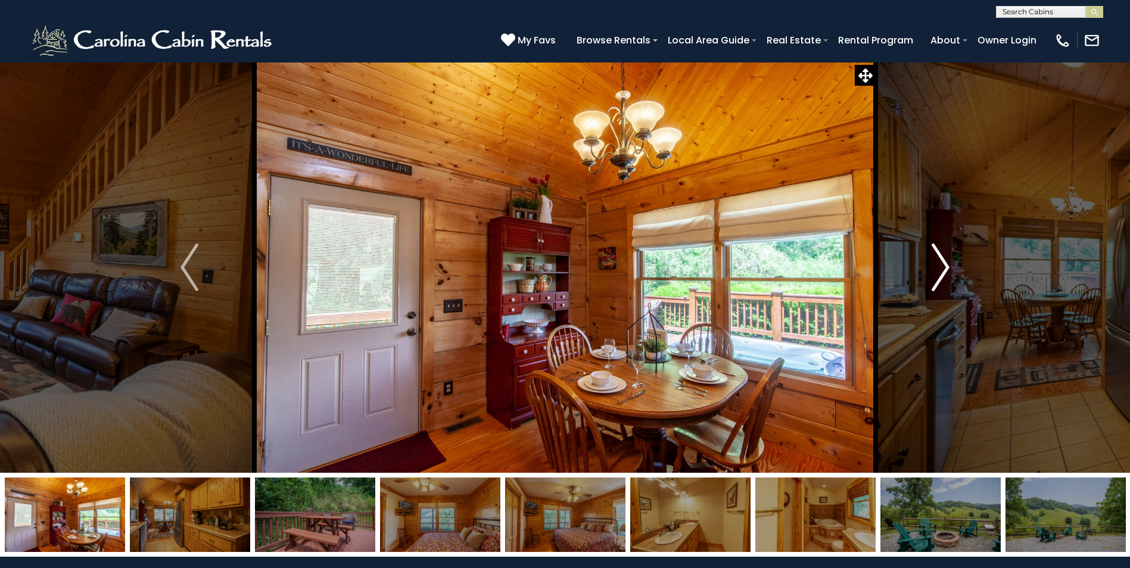
click at [938, 254] on img "Next" at bounding box center [941, 268] width 18 height 48
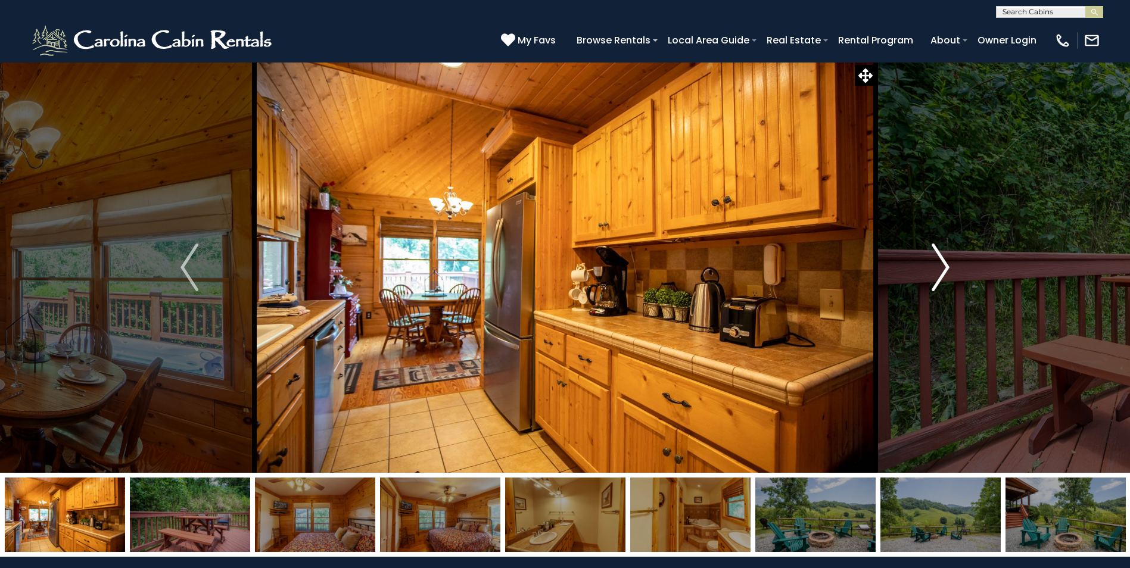
click at [938, 254] on img "Next" at bounding box center [941, 268] width 18 height 48
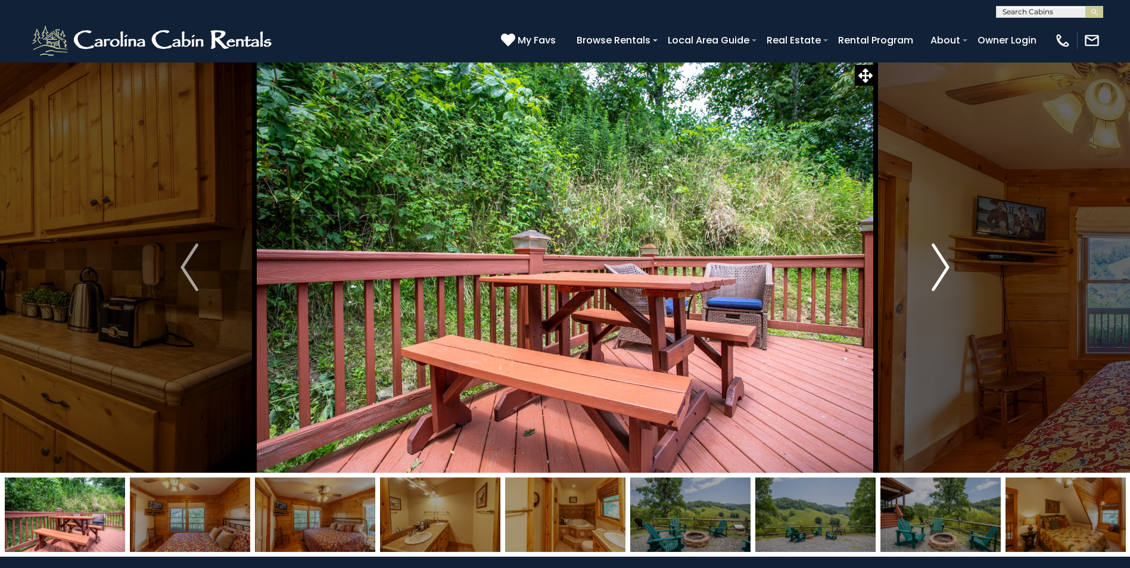
click at [938, 254] on img "Next" at bounding box center [941, 268] width 18 height 48
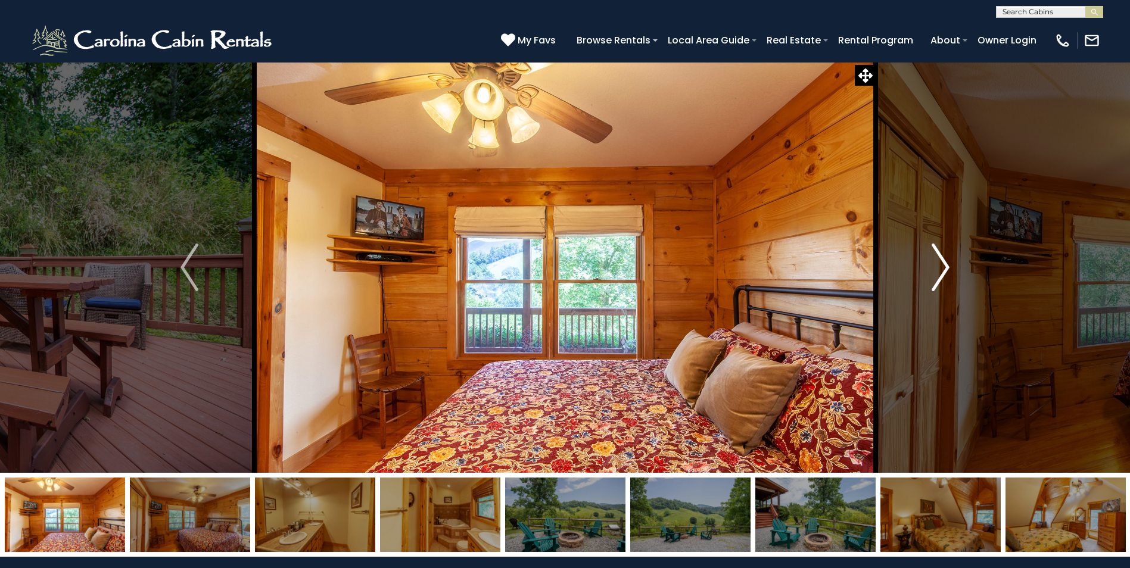
click at [938, 254] on img "Next" at bounding box center [941, 268] width 18 height 48
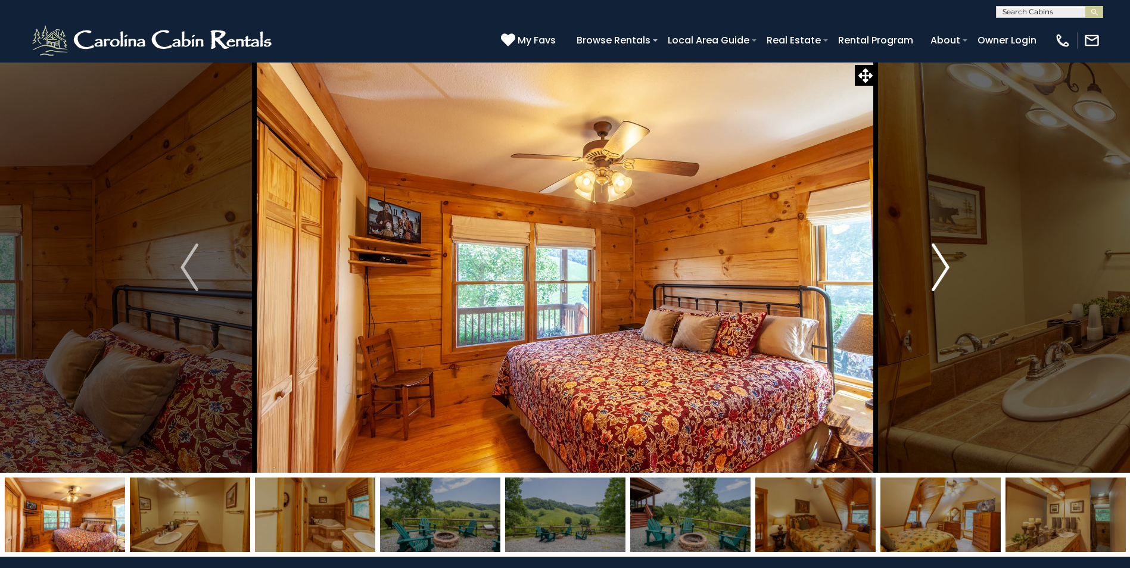
click at [938, 254] on img "Next" at bounding box center [941, 268] width 18 height 48
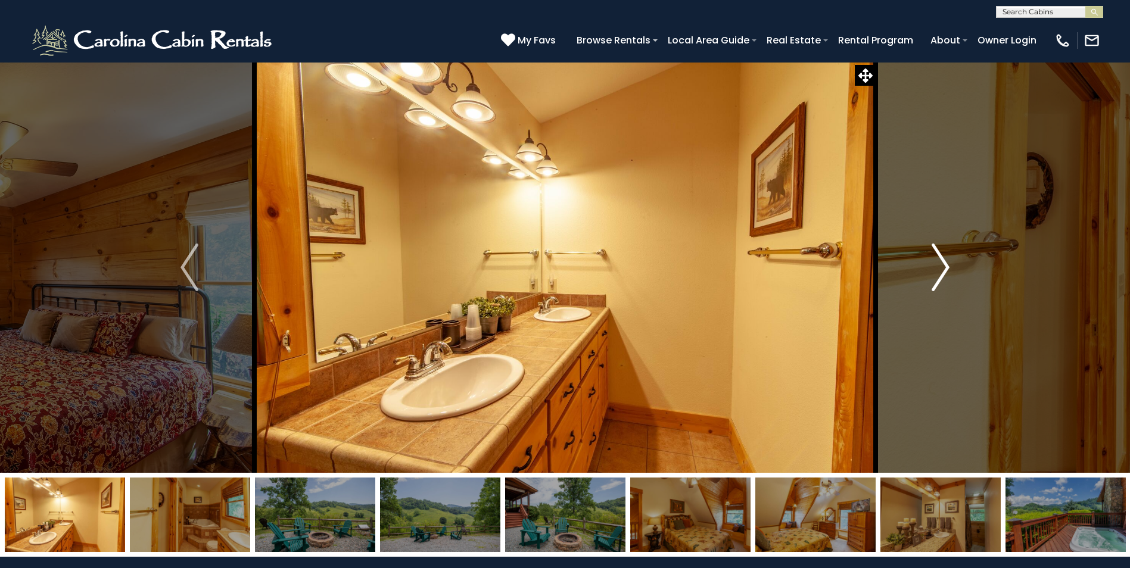
click at [938, 254] on img "Next" at bounding box center [941, 268] width 18 height 48
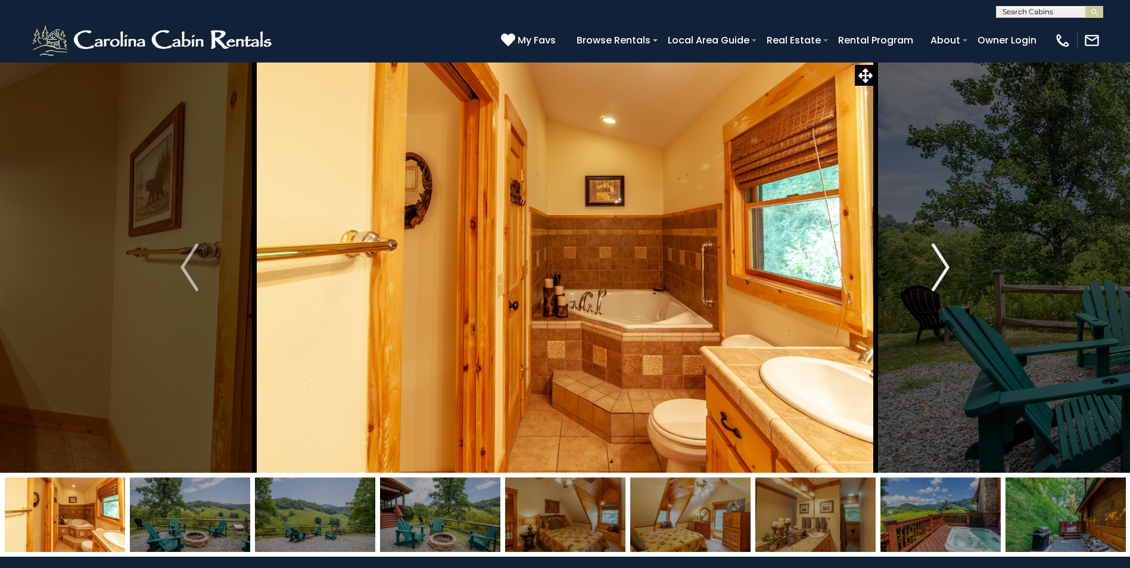
click at [938, 254] on img "Next" at bounding box center [941, 268] width 18 height 48
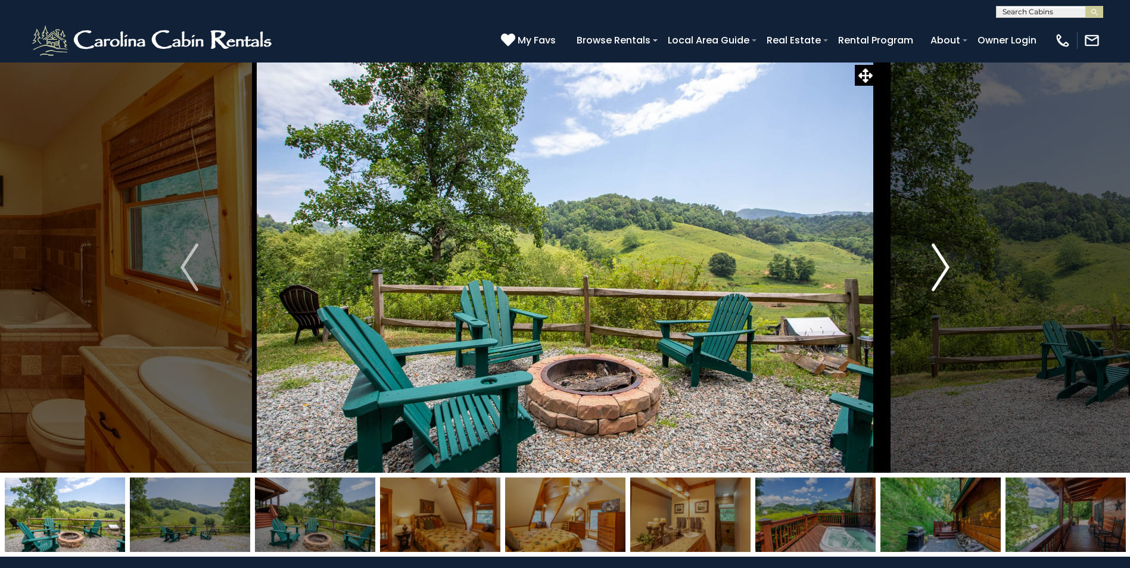
click at [938, 254] on img "Next" at bounding box center [941, 268] width 18 height 48
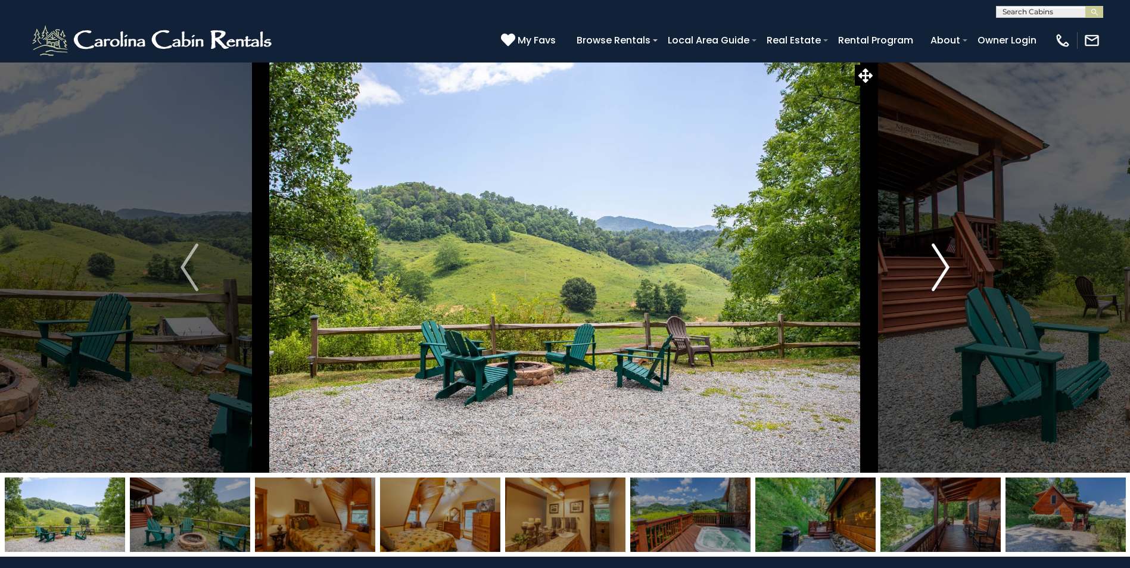
click at [938, 254] on img "Next" at bounding box center [941, 268] width 18 height 48
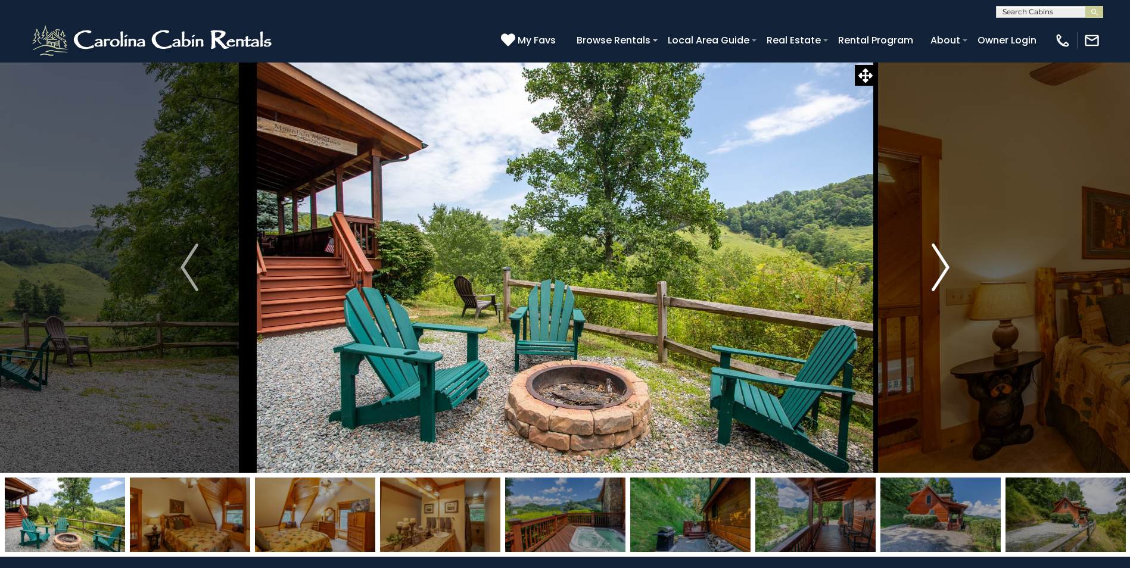
click at [938, 254] on img "Next" at bounding box center [941, 268] width 18 height 48
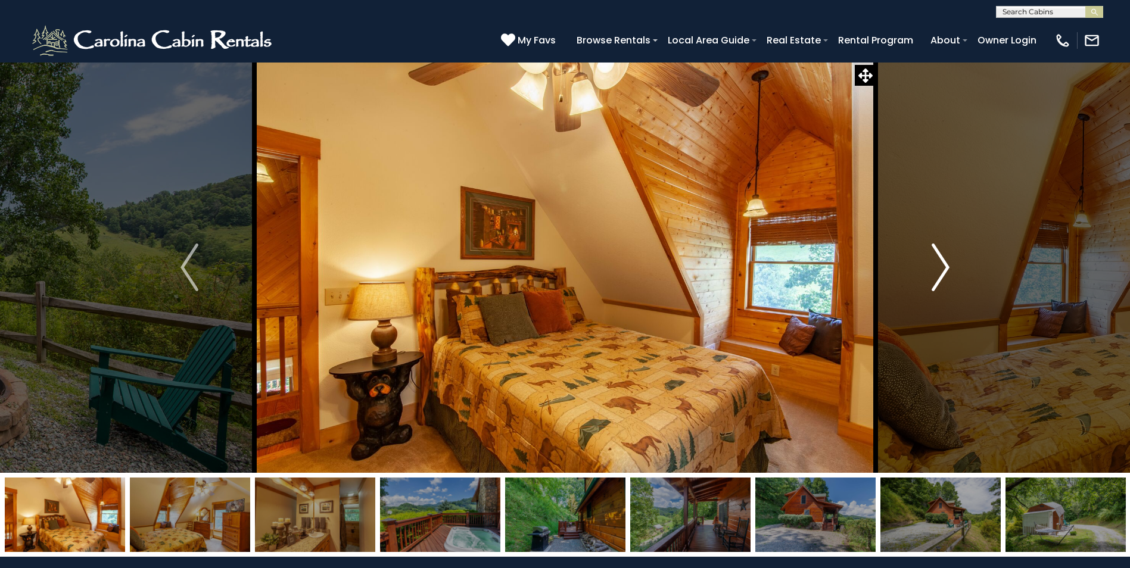
click at [938, 254] on img "Next" at bounding box center [941, 268] width 18 height 48
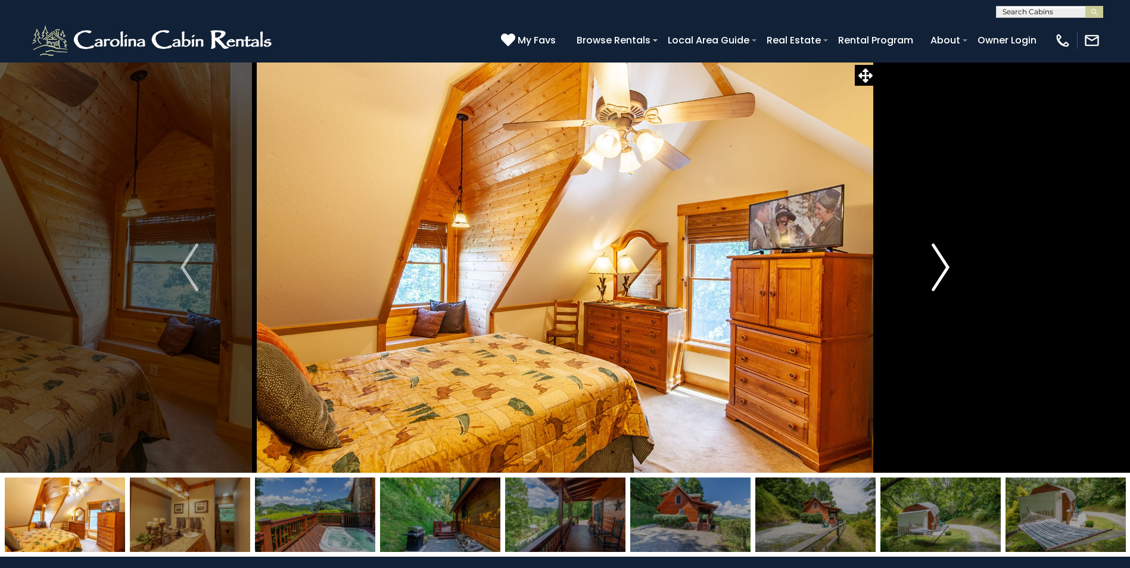
click at [938, 254] on img "Next" at bounding box center [941, 268] width 18 height 48
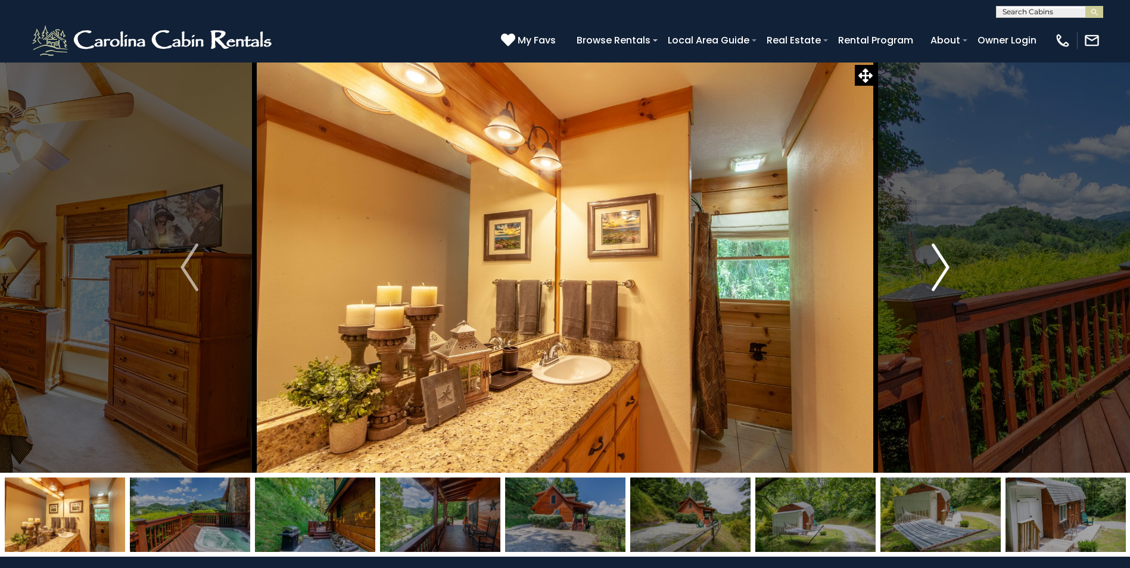
click at [938, 254] on img "Next" at bounding box center [941, 268] width 18 height 48
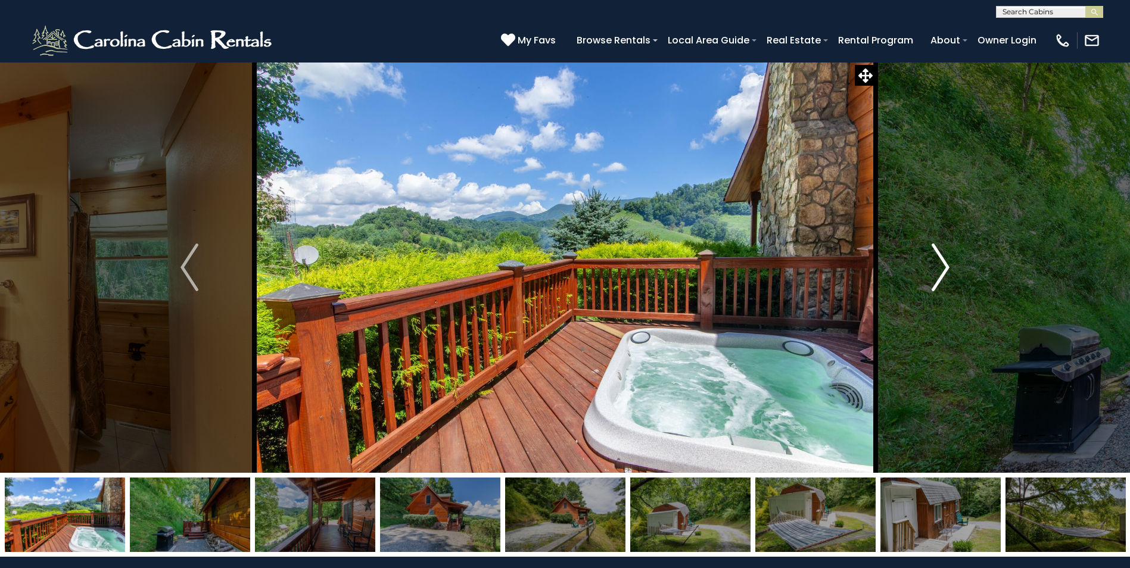
click at [938, 254] on img "Next" at bounding box center [941, 268] width 18 height 48
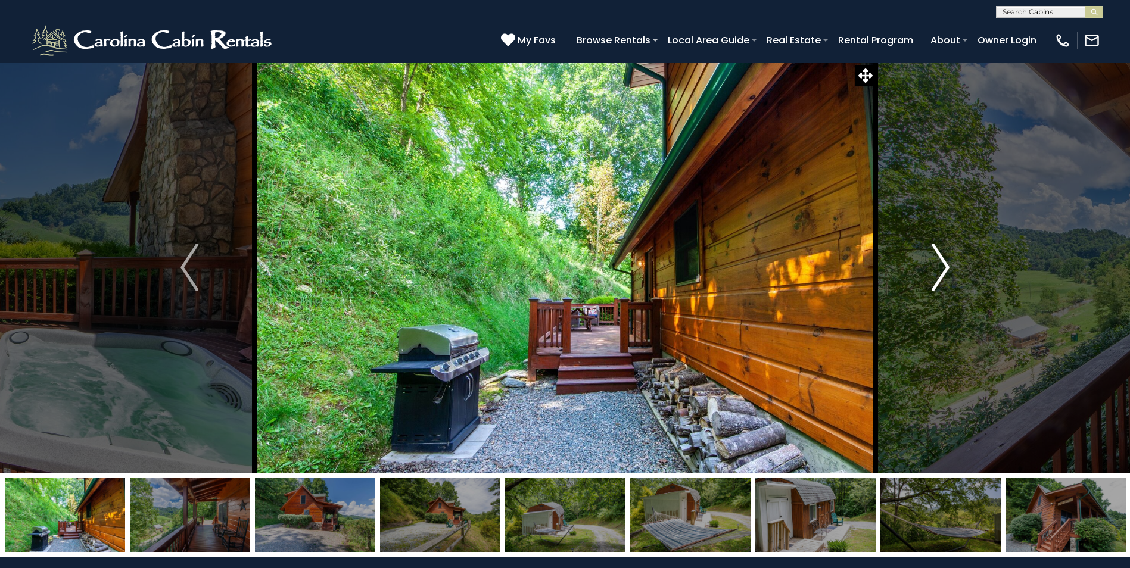
click at [938, 254] on img "Next" at bounding box center [941, 268] width 18 height 48
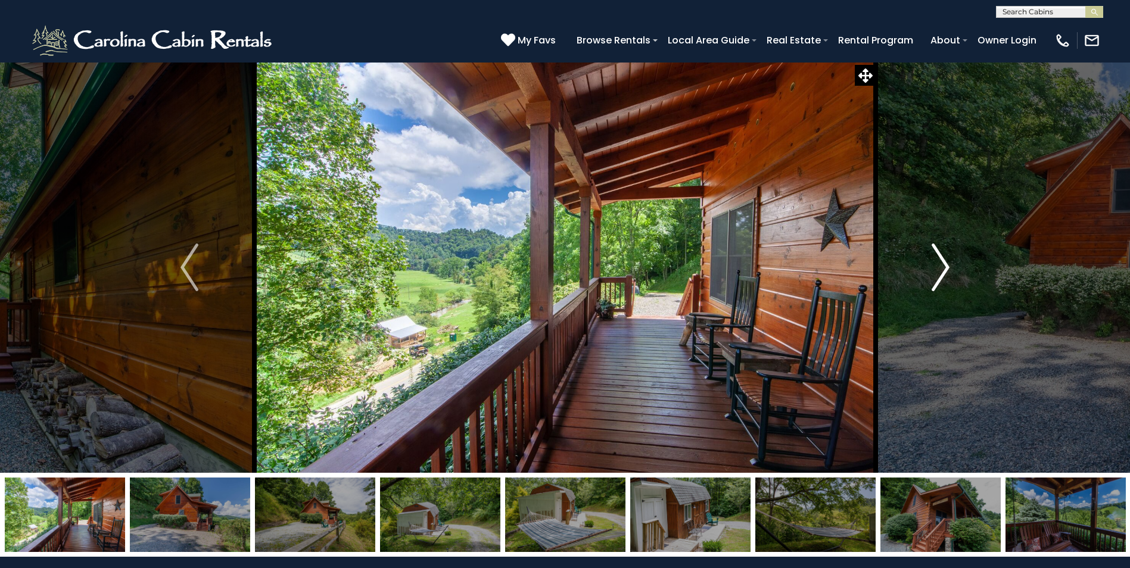
click at [938, 254] on img "Next" at bounding box center [941, 268] width 18 height 48
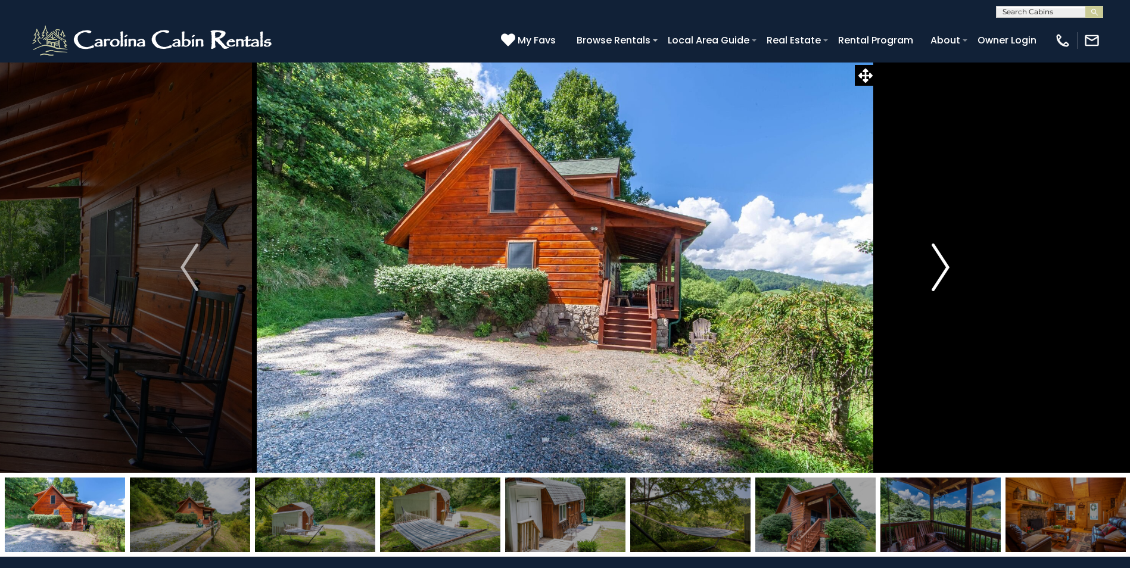
click at [938, 254] on img "Next" at bounding box center [941, 268] width 18 height 48
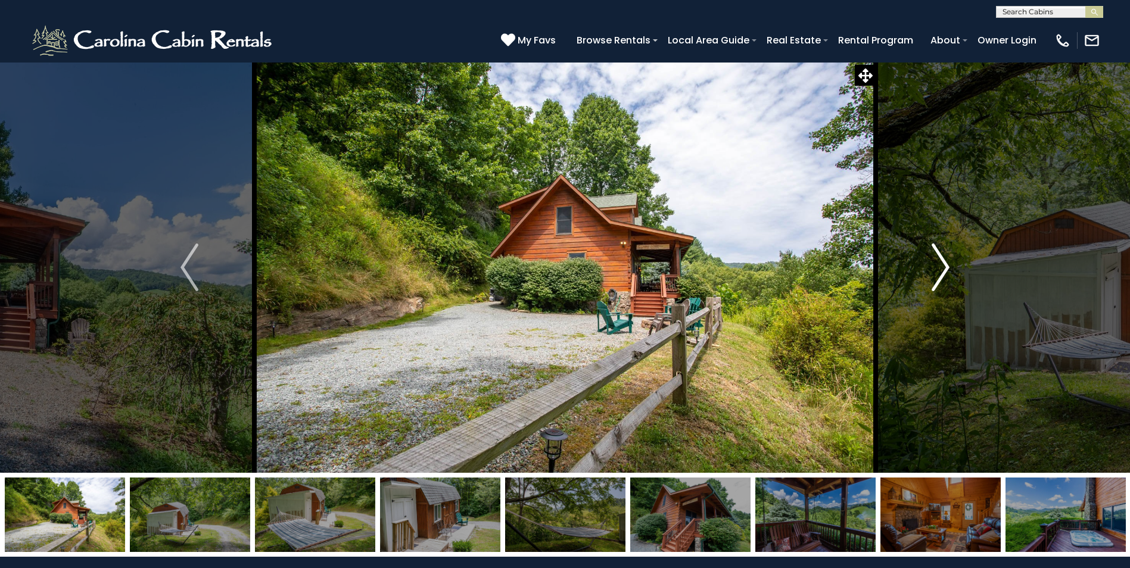
click at [938, 254] on img "Next" at bounding box center [941, 268] width 18 height 48
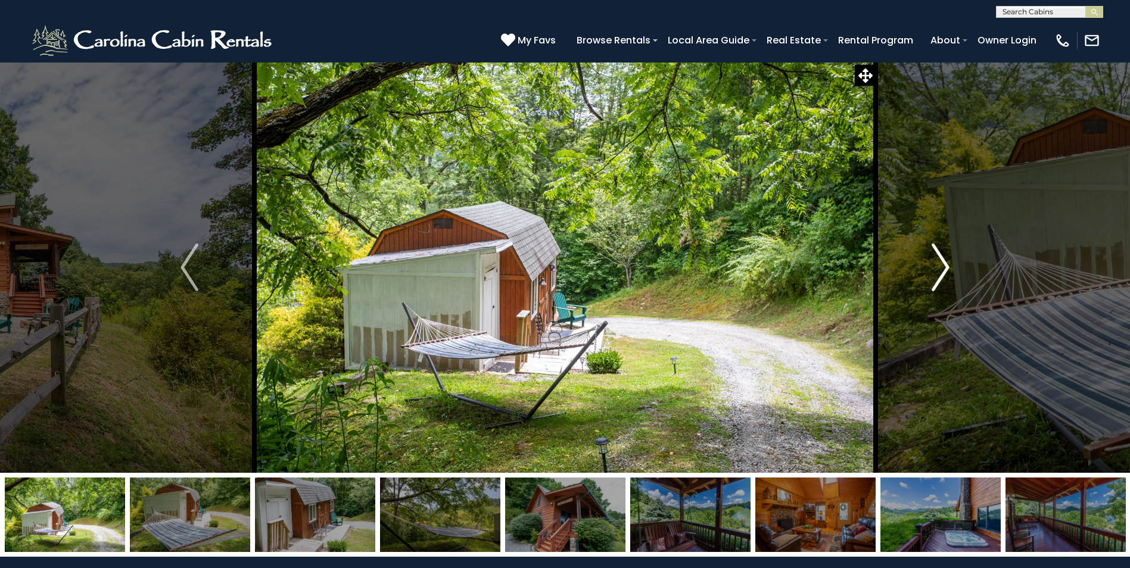
click at [938, 254] on img "Next" at bounding box center [941, 268] width 18 height 48
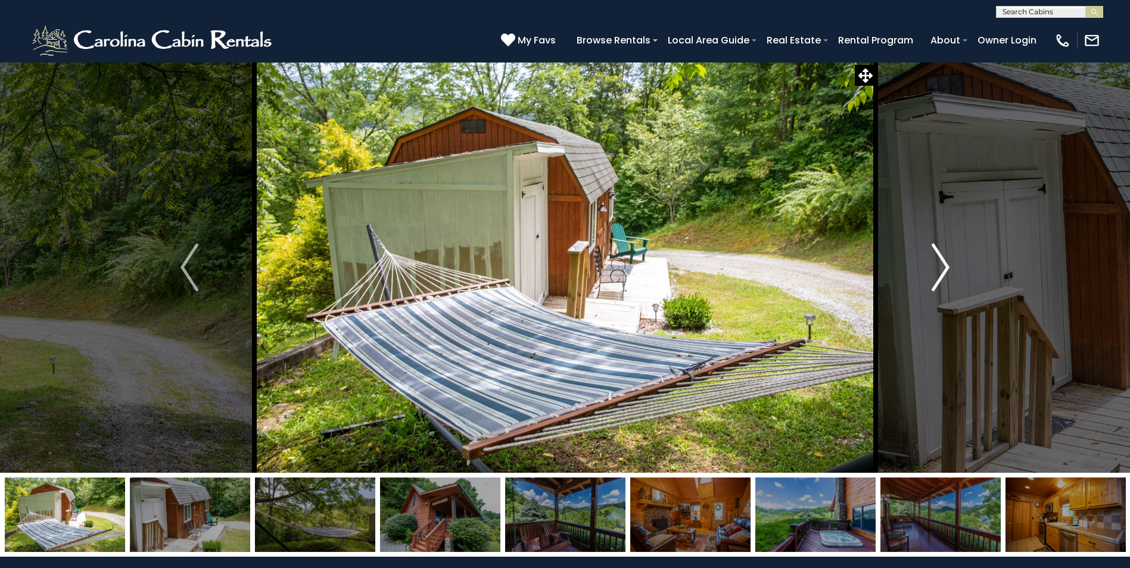
click at [938, 254] on img "Next" at bounding box center [941, 268] width 18 height 48
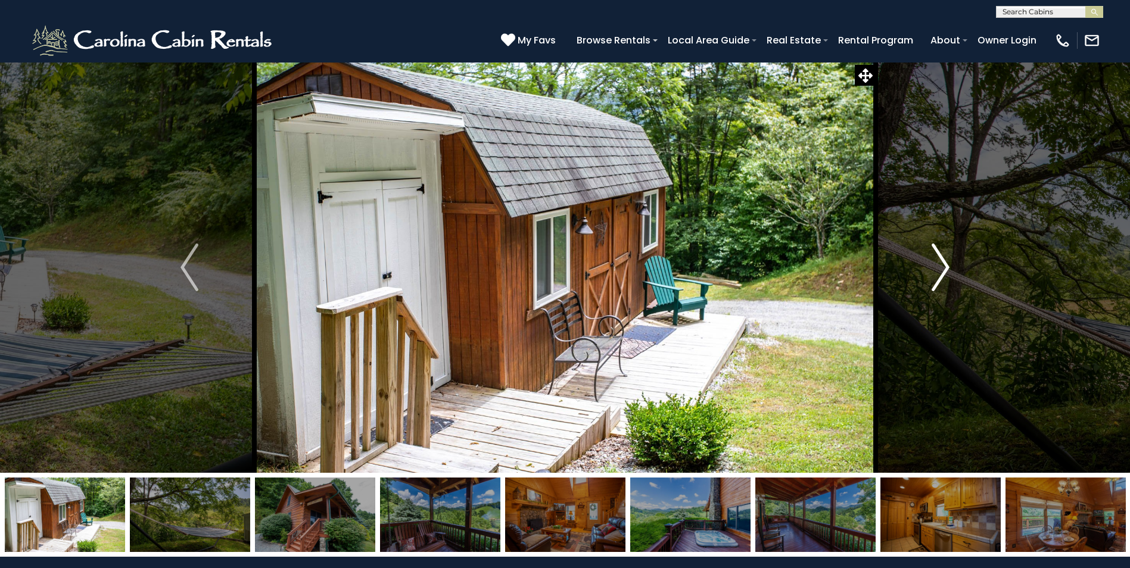
click at [938, 254] on img "Next" at bounding box center [941, 268] width 18 height 48
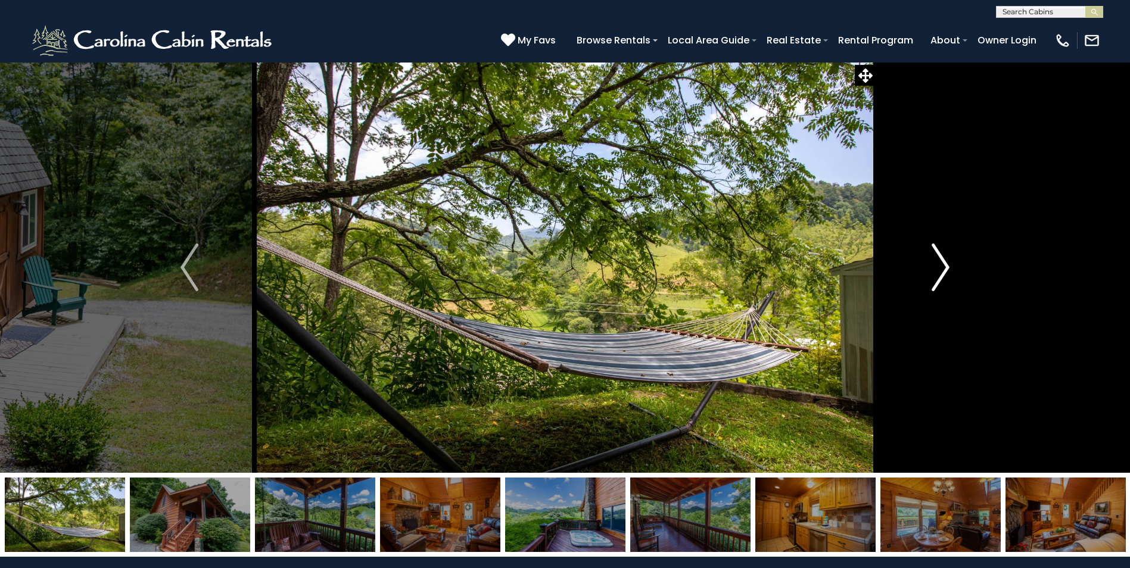
click at [938, 254] on img "Next" at bounding box center [941, 268] width 18 height 48
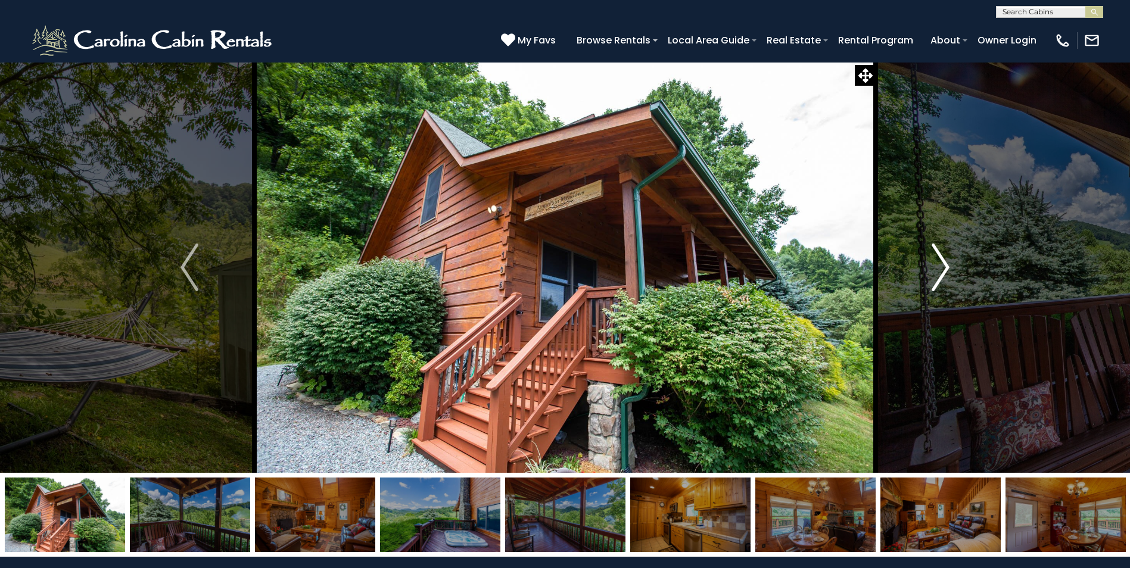
click at [938, 254] on img "Next" at bounding box center [941, 268] width 18 height 48
